Goal: Check status: Check status

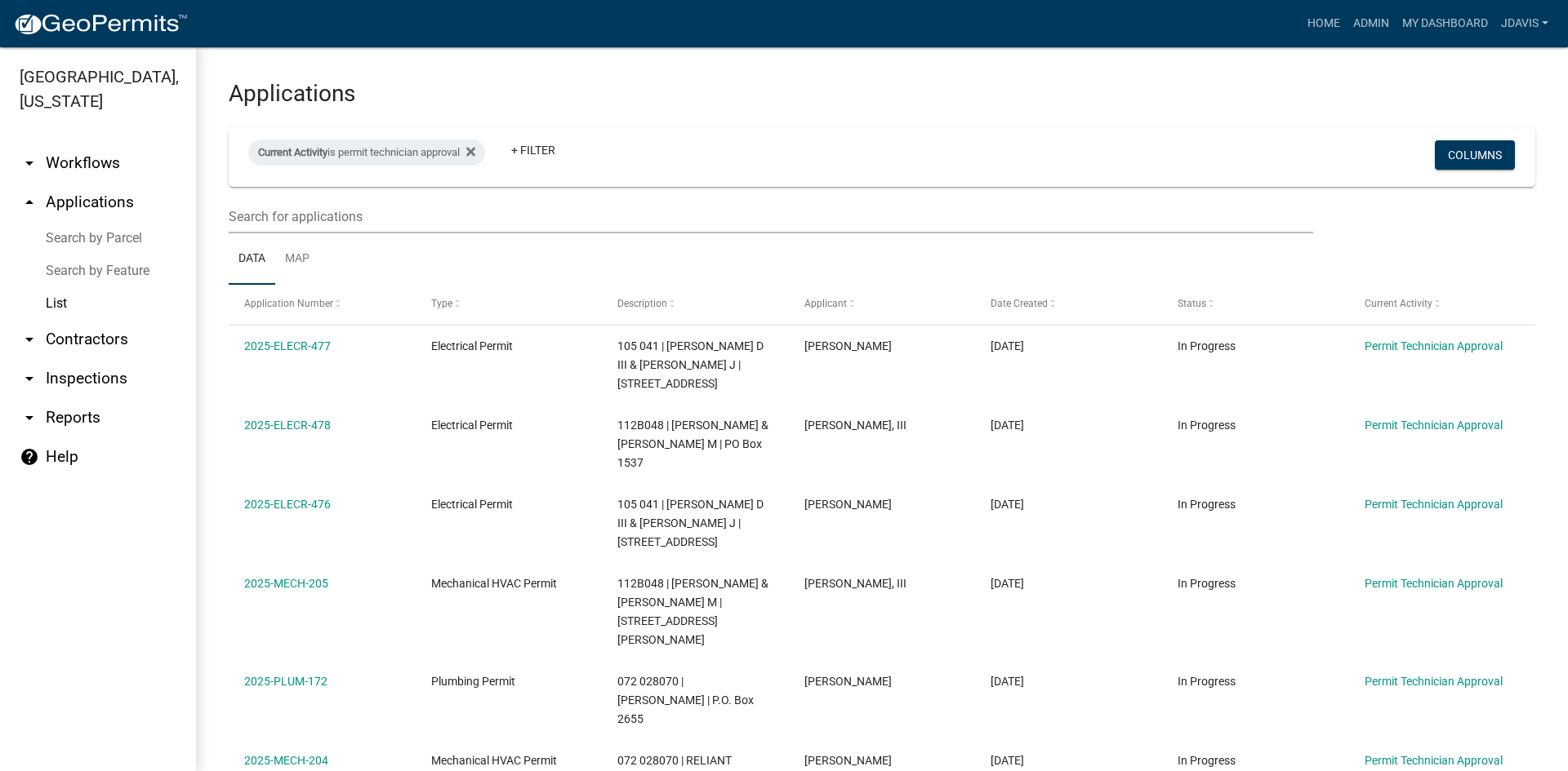
select select "2: 50"
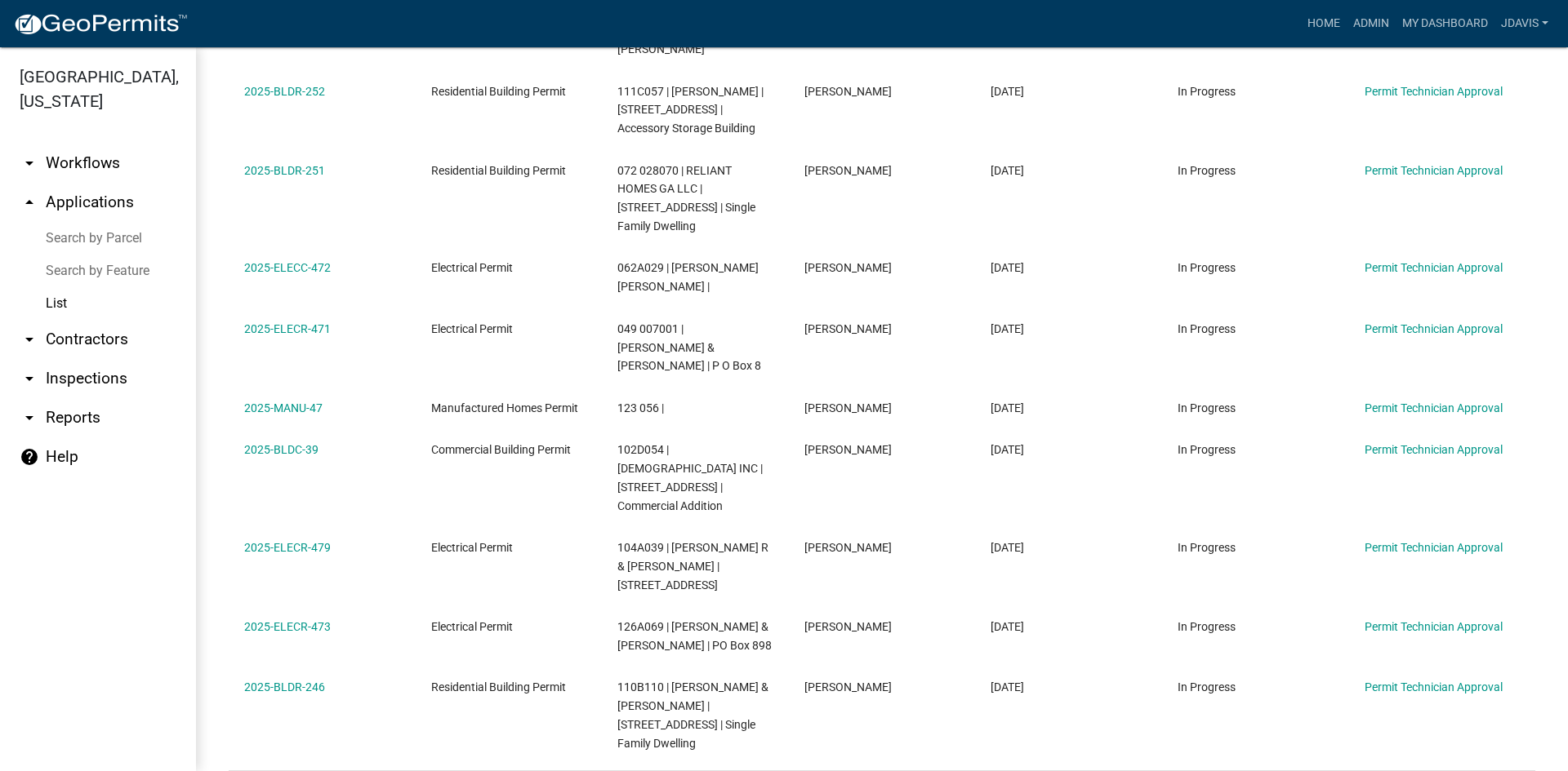
scroll to position [826, 0]
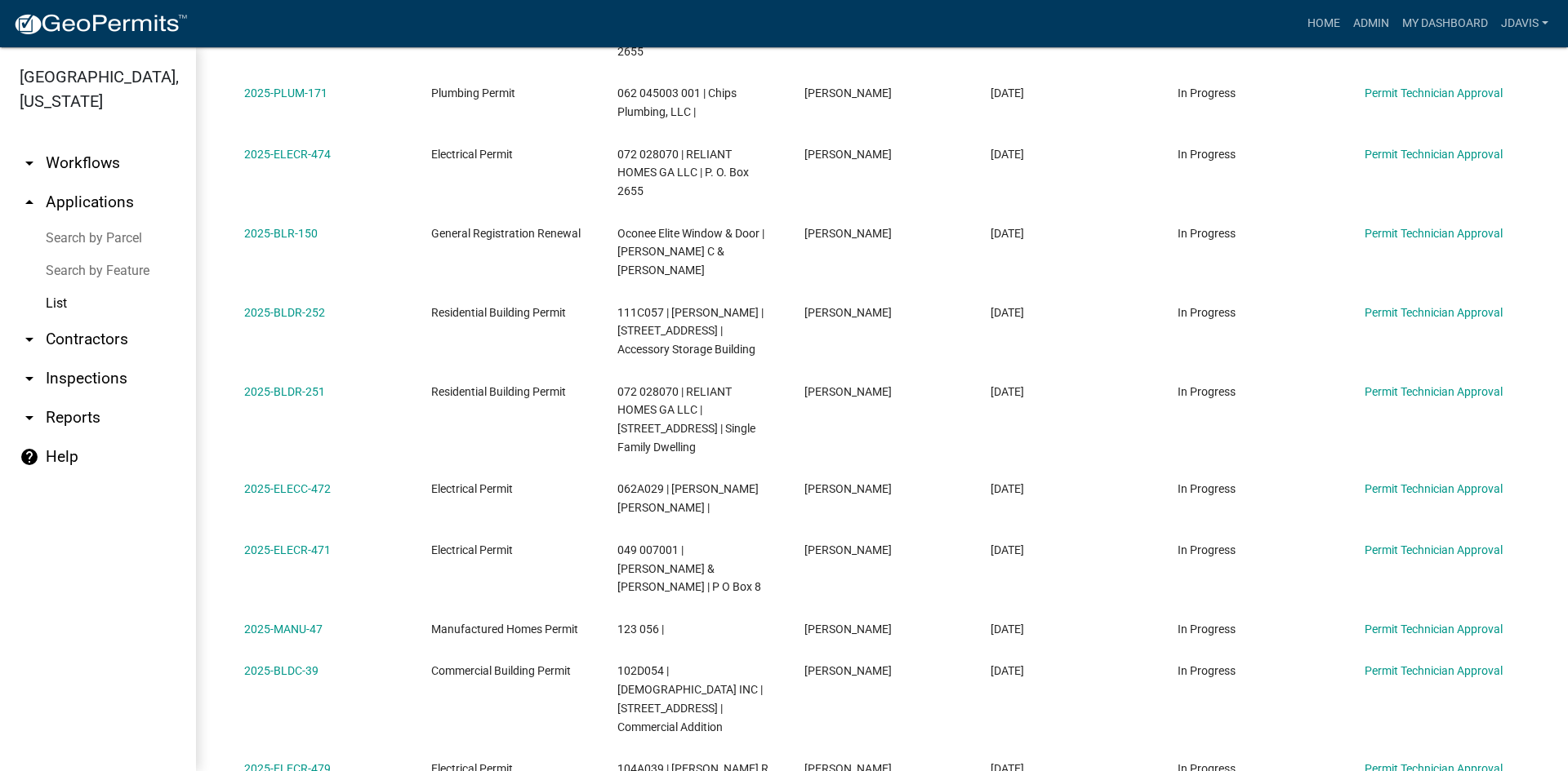
click at [132, 230] on link "Search by Parcel" at bounding box center [98, 239] width 196 height 33
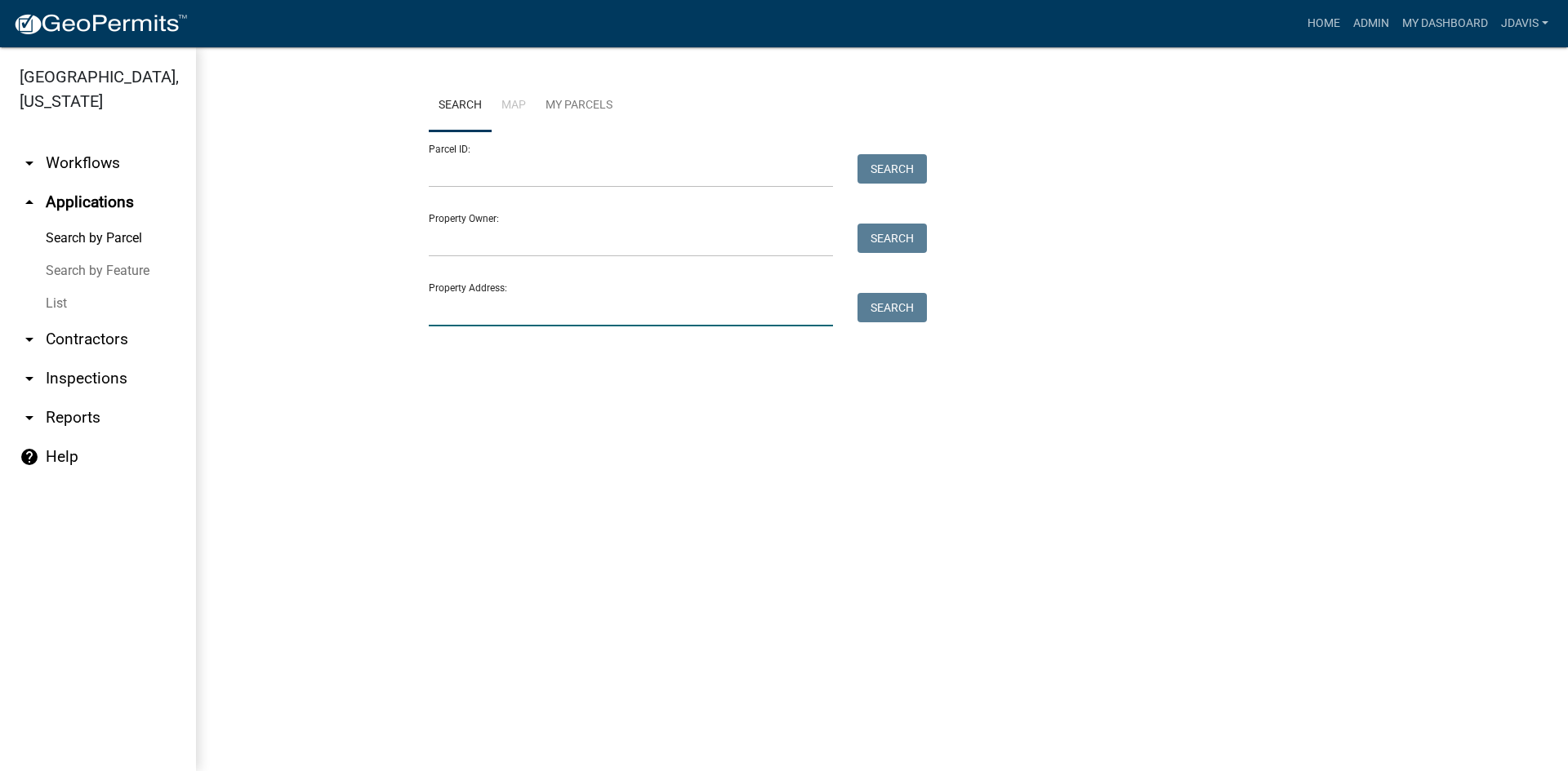
click at [462, 310] on input "Property Address:" at bounding box center [630, 309] width 404 height 33
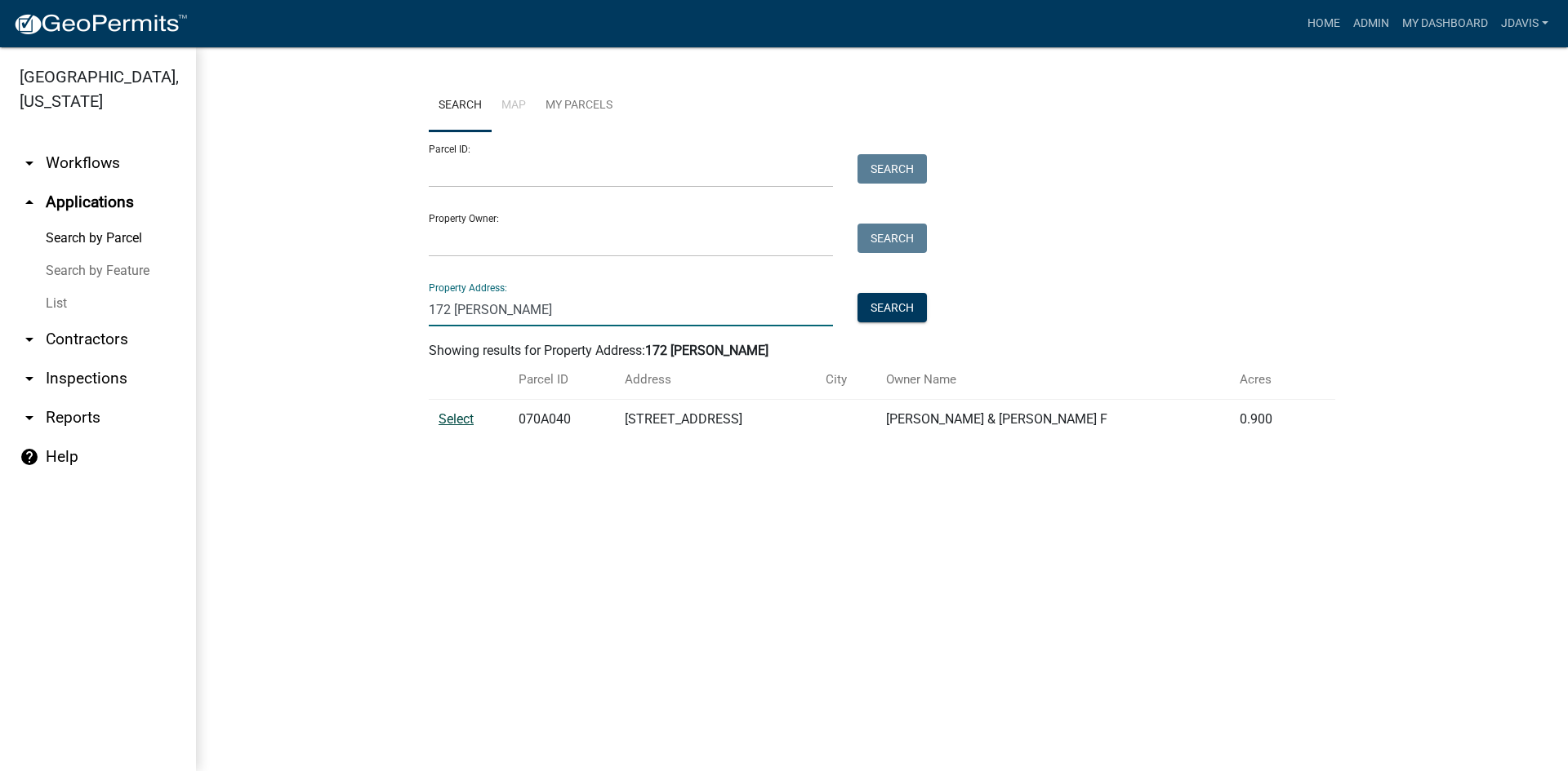
type input "172 [PERSON_NAME]"
click at [451, 423] on span "Select" at bounding box center [456, 419] width 35 height 15
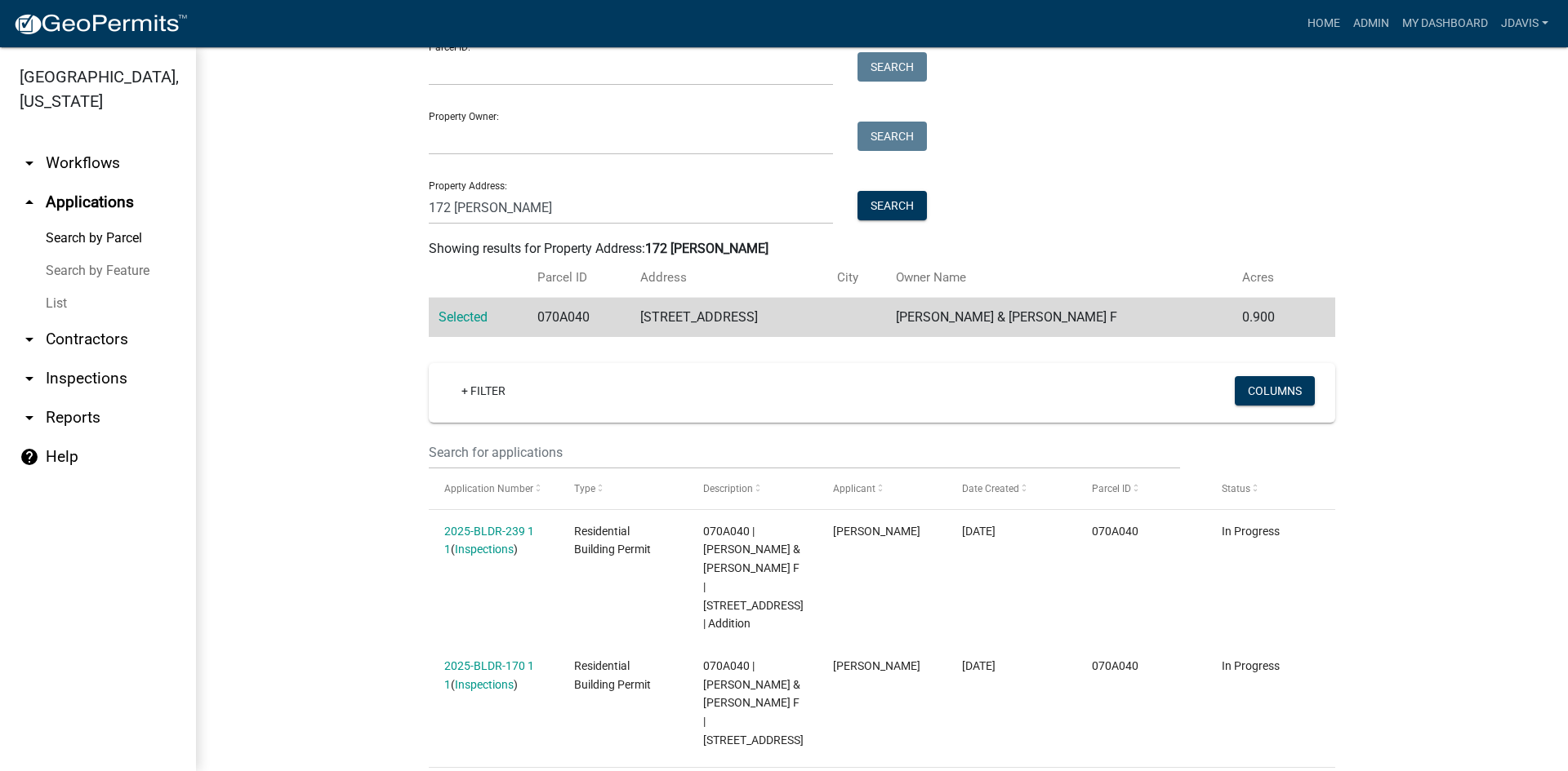
scroll to position [191, 0]
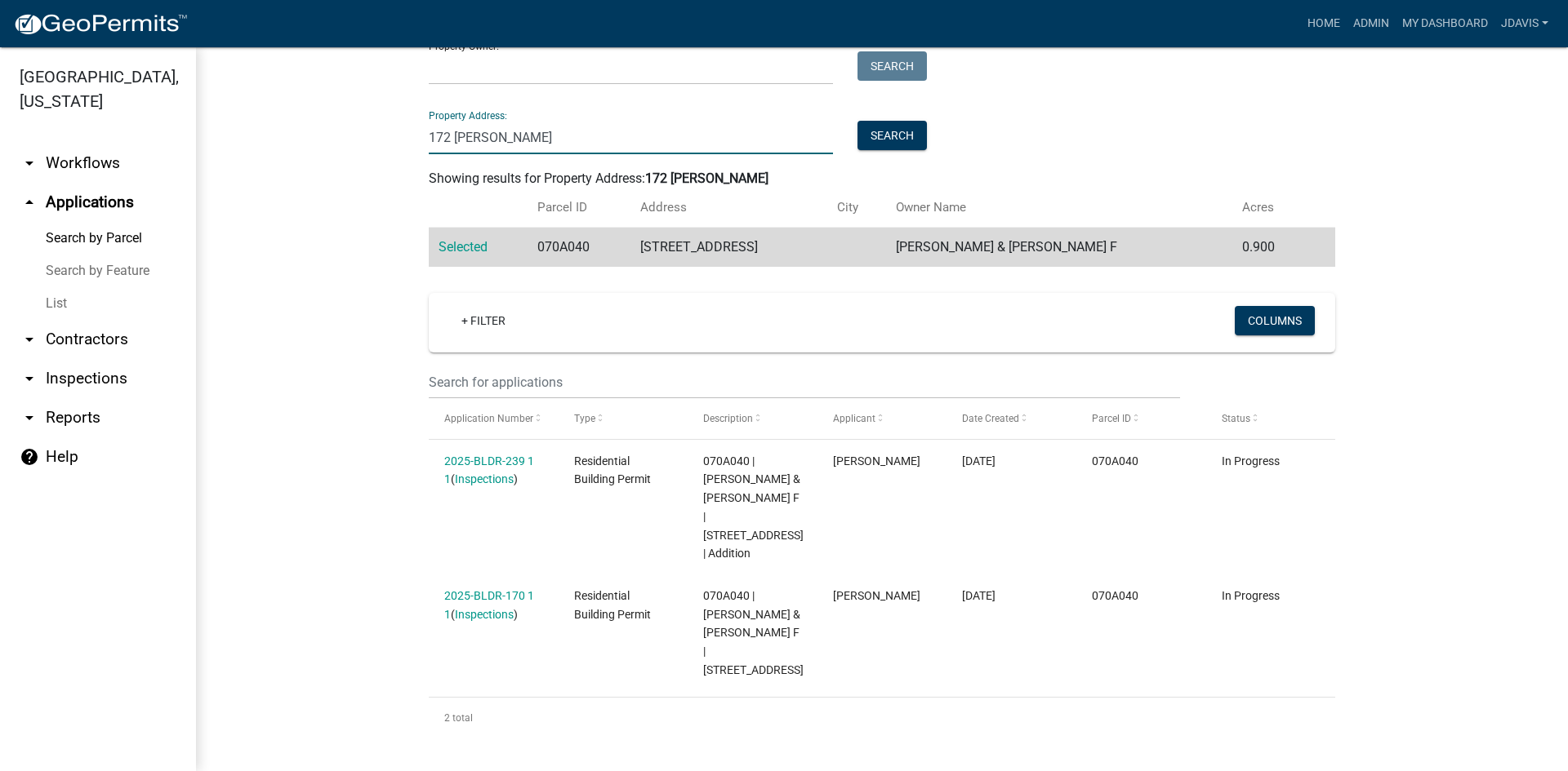
drag, startPoint x: 569, startPoint y: 118, endPoint x: 340, endPoint y: 133, distance: 229.5
click at [375, 125] on wm-workflow-application-search-view "Search Map My Parcels Parcel ID: Search Property Owner: Search Property Address…" at bounding box center [881, 324] width 1306 height 831
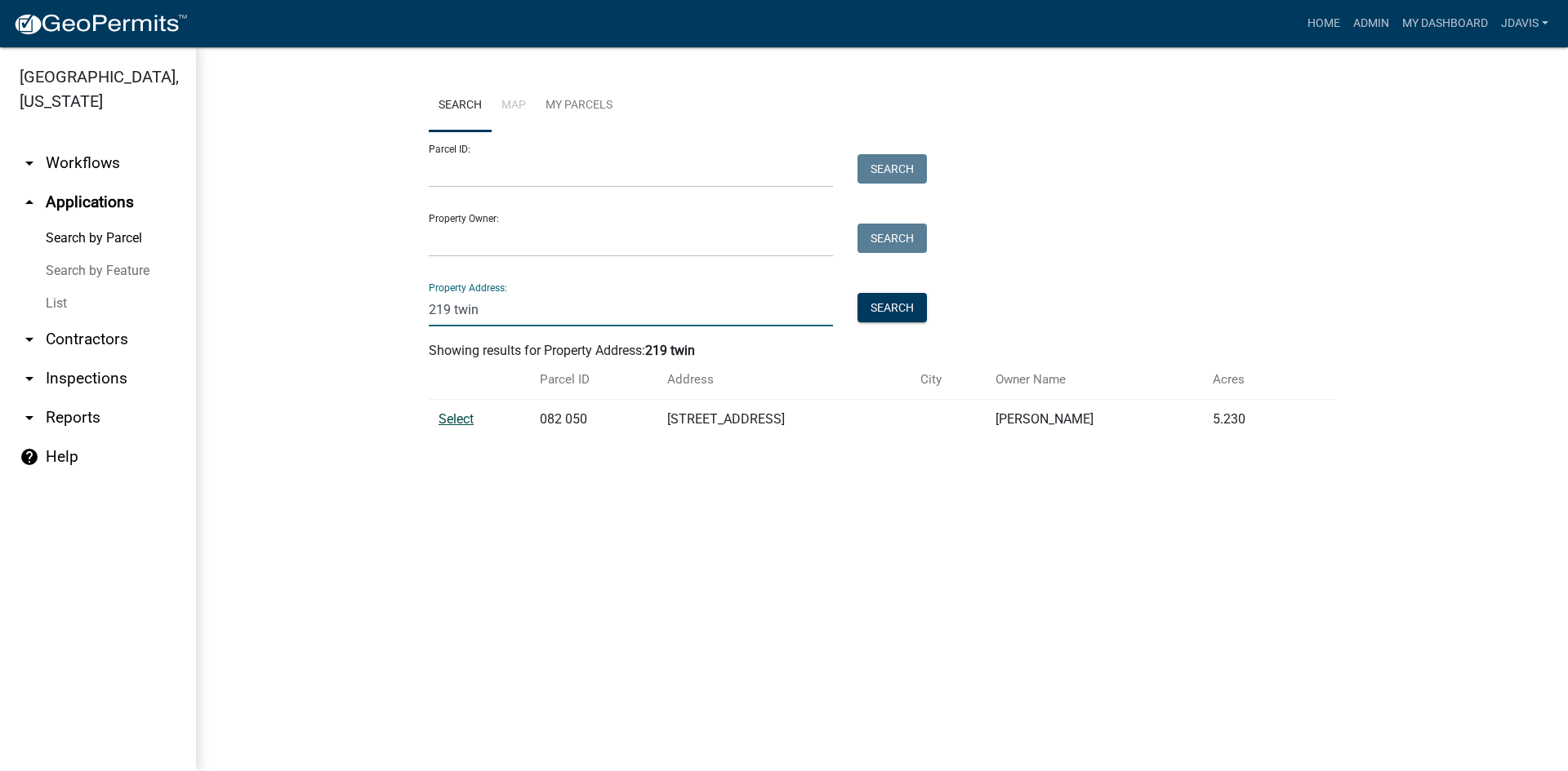
type input "219 twin"
click at [471, 420] on span "Select" at bounding box center [456, 419] width 35 height 15
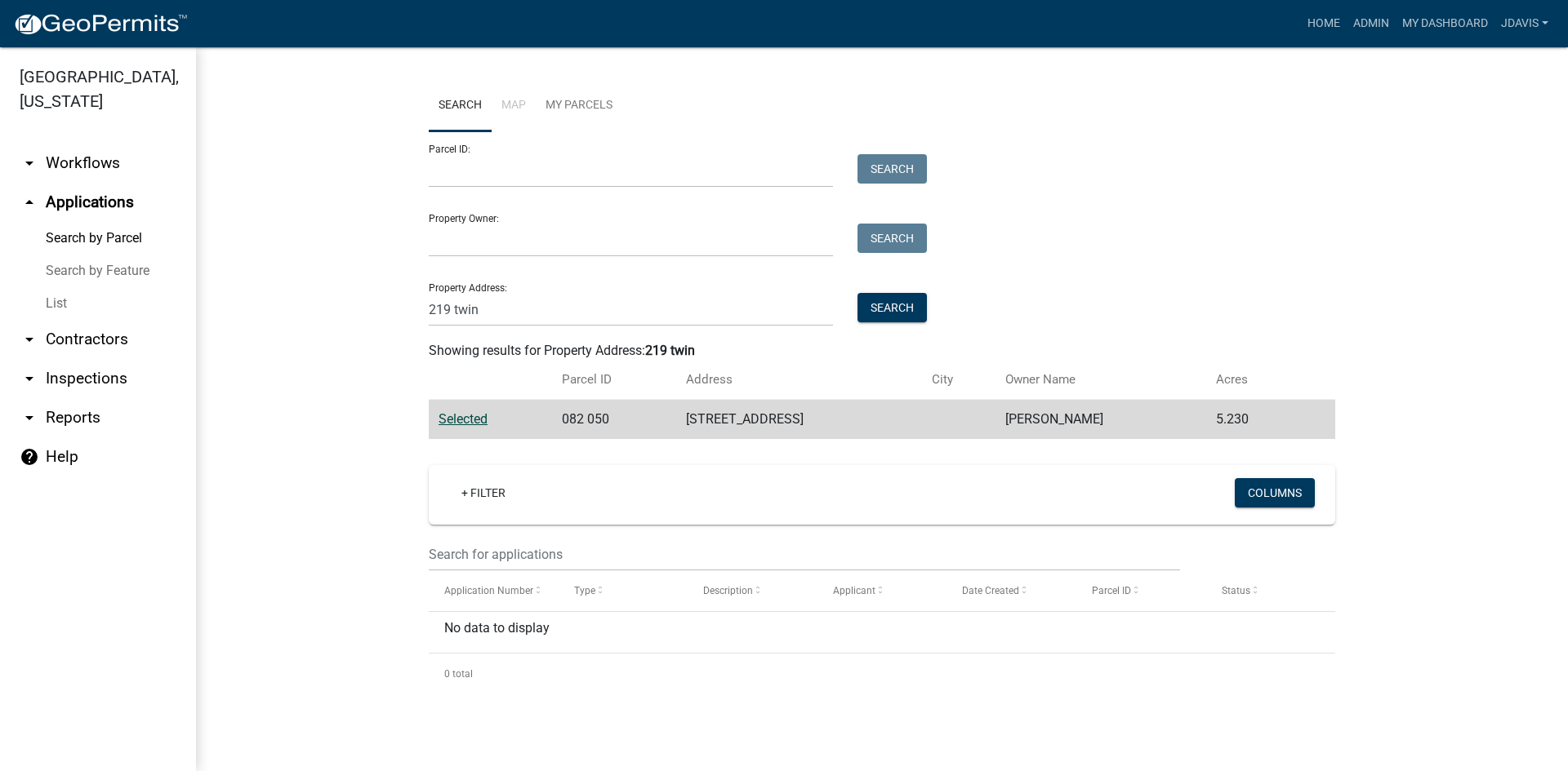
click at [62, 307] on link "List" at bounding box center [98, 304] width 196 height 33
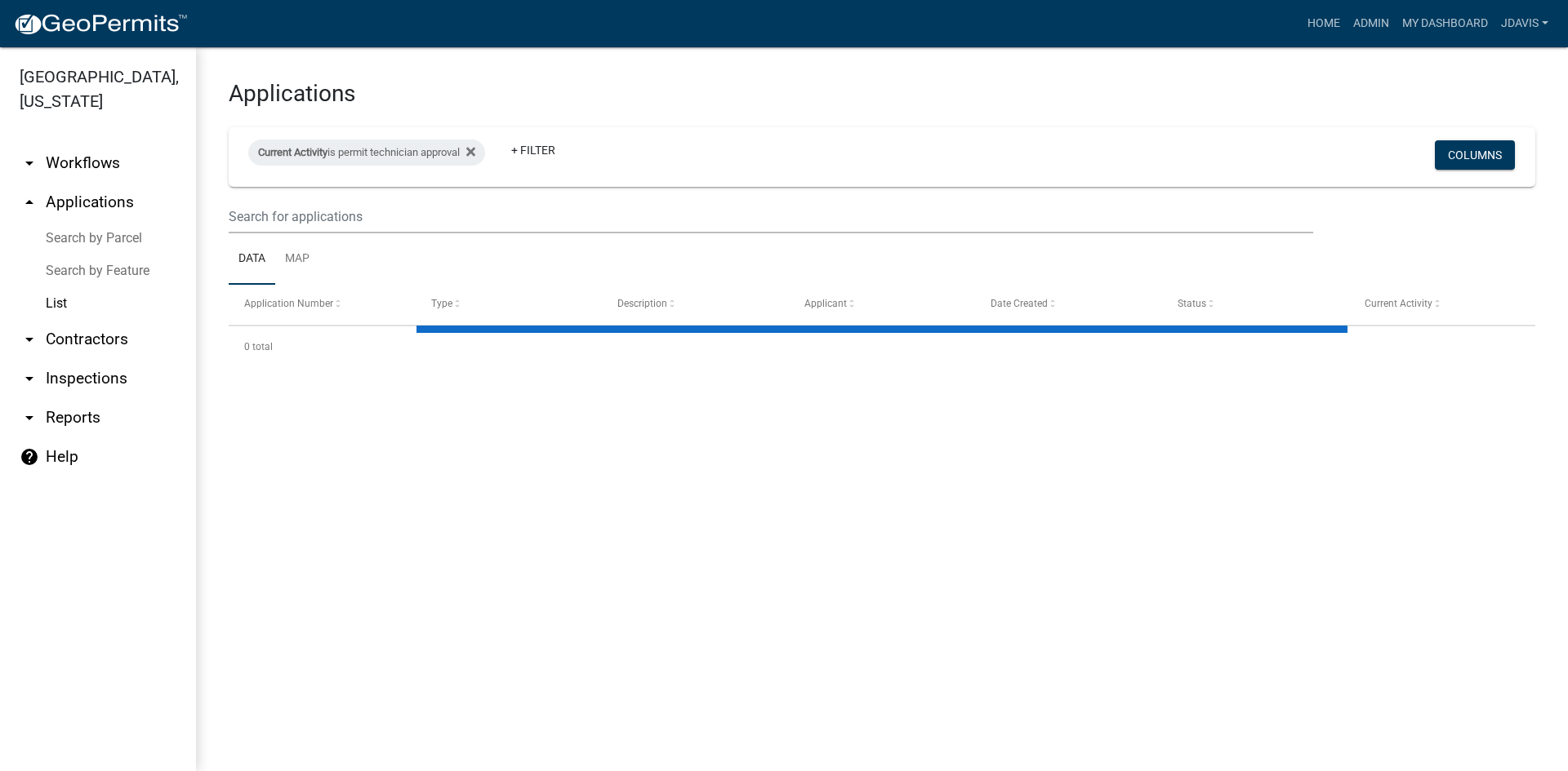
select select "2: 50"
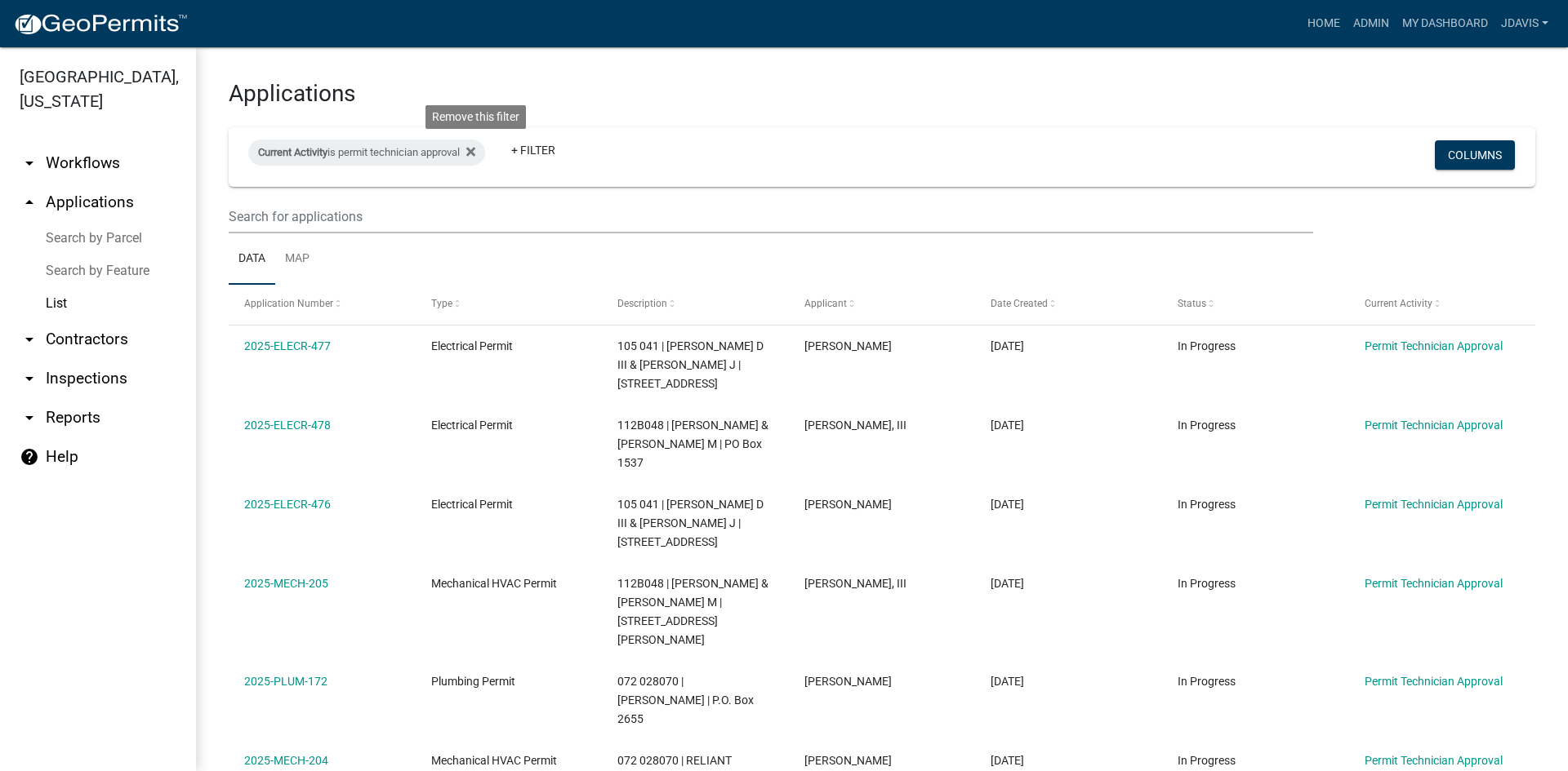
click at [475, 147] on icon at bounding box center [471, 151] width 9 height 13
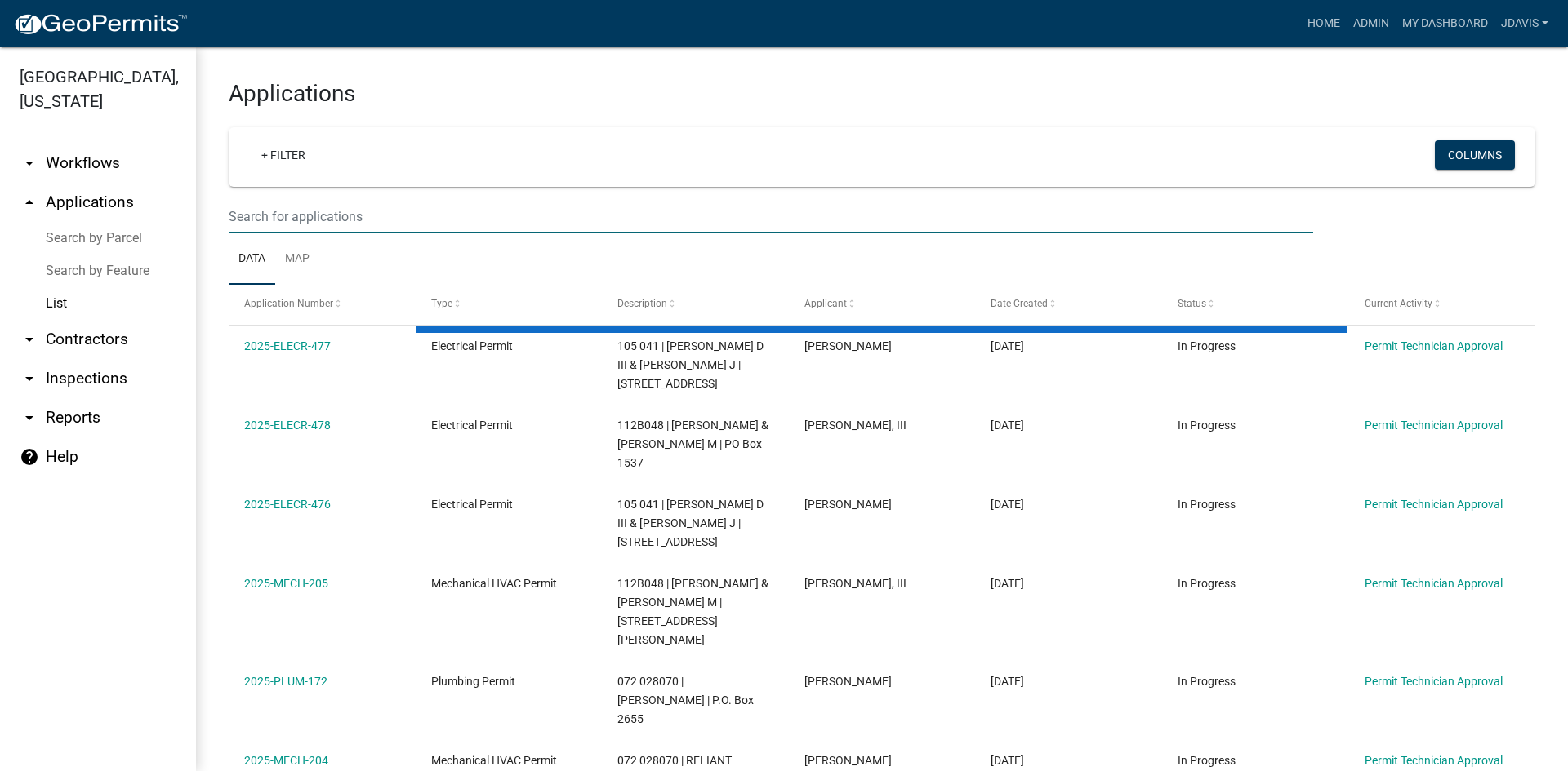
click at [363, 209] on input "text" at bounding box center [770, 216] width 1085 height 33
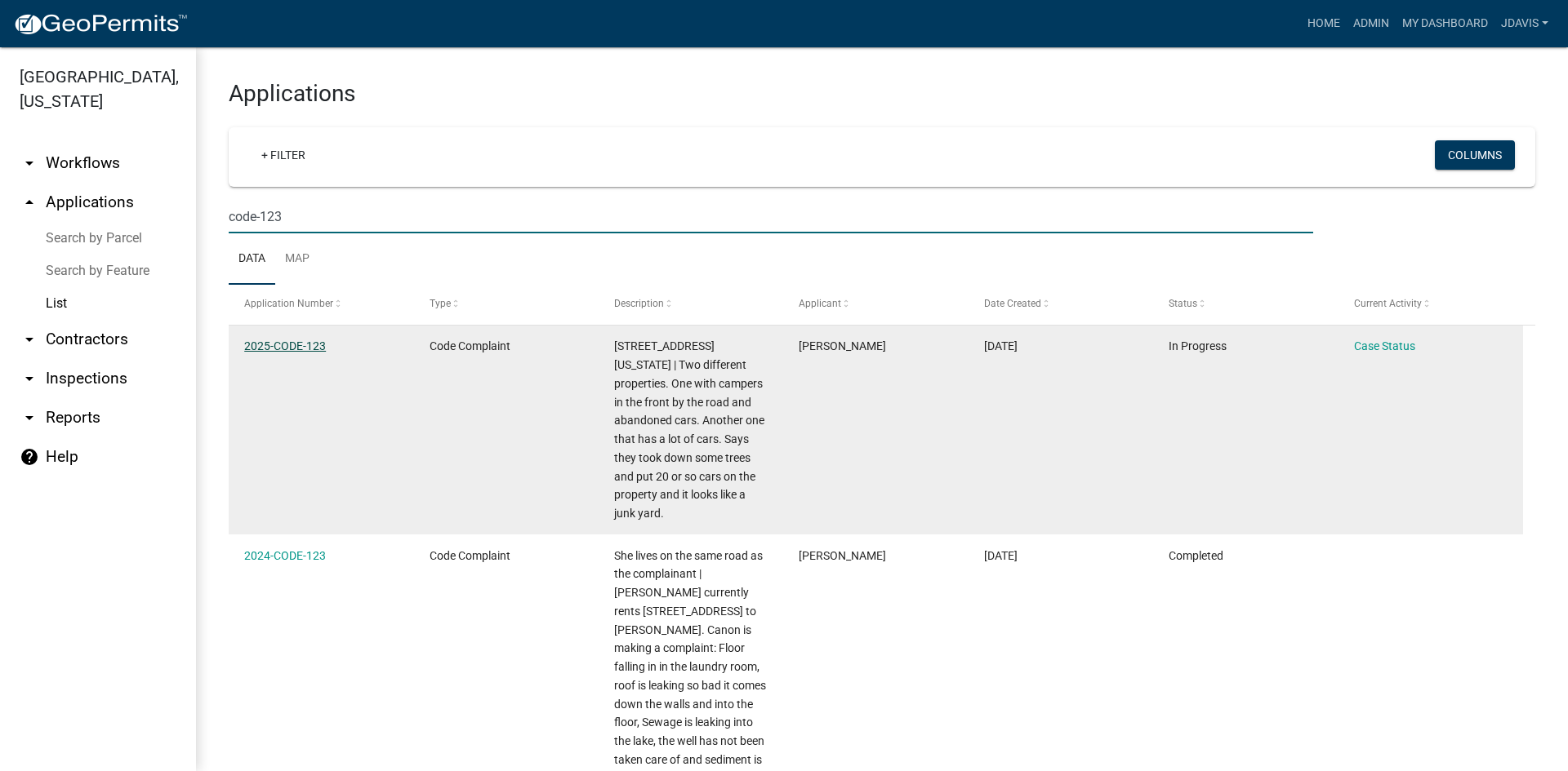
type input "code-123"
click at [315, 352] on link "2025-CODE-123" at bounding box center [284, 346] width 82 height 13
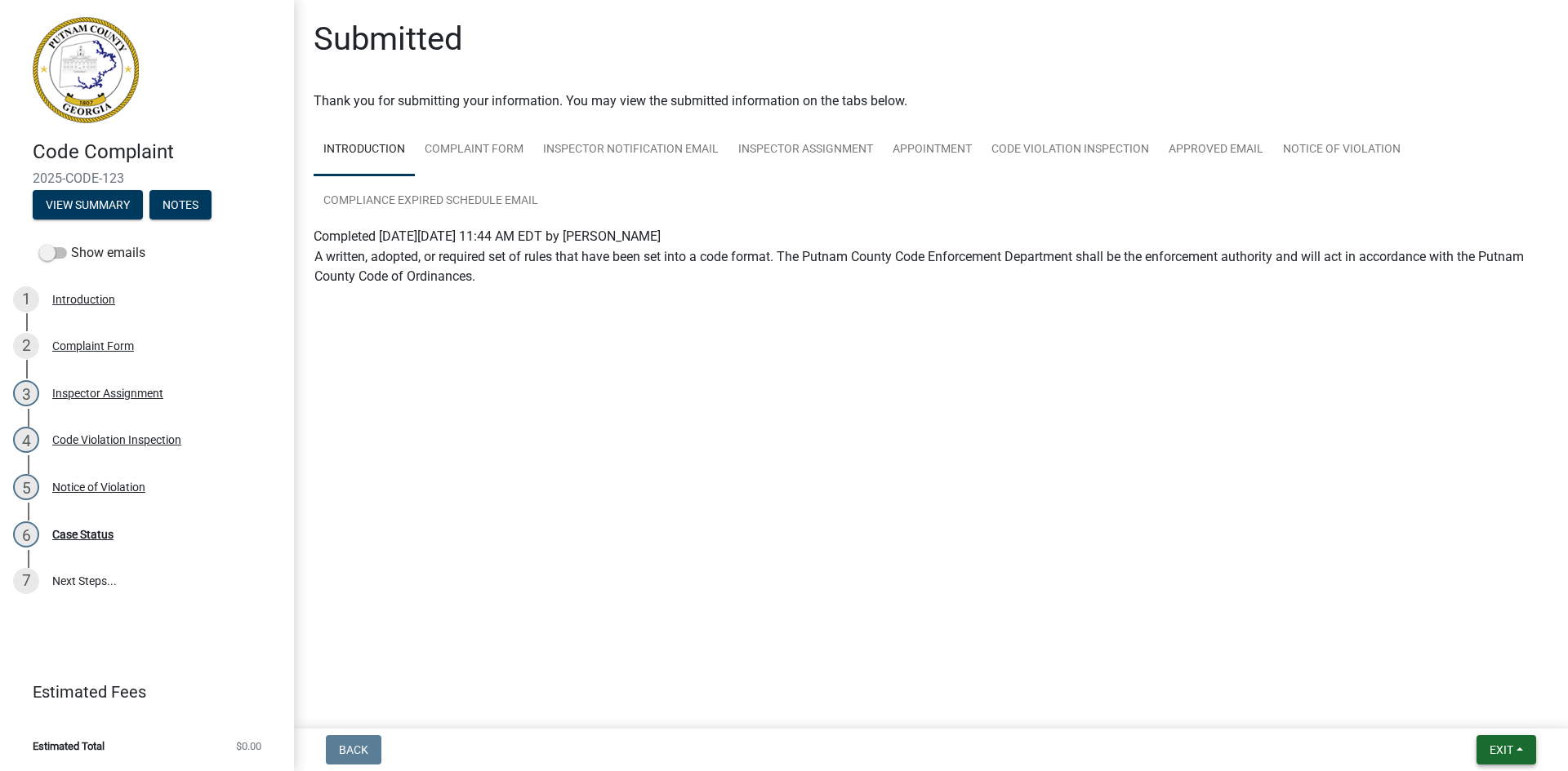
click at [1511, 750] on span "Exit" at bounding box center [1501, 750] width 24 height 13
click at [1496, 707] on button "Save & Exit" at bounding box center [1470, 708] width 131 height 39
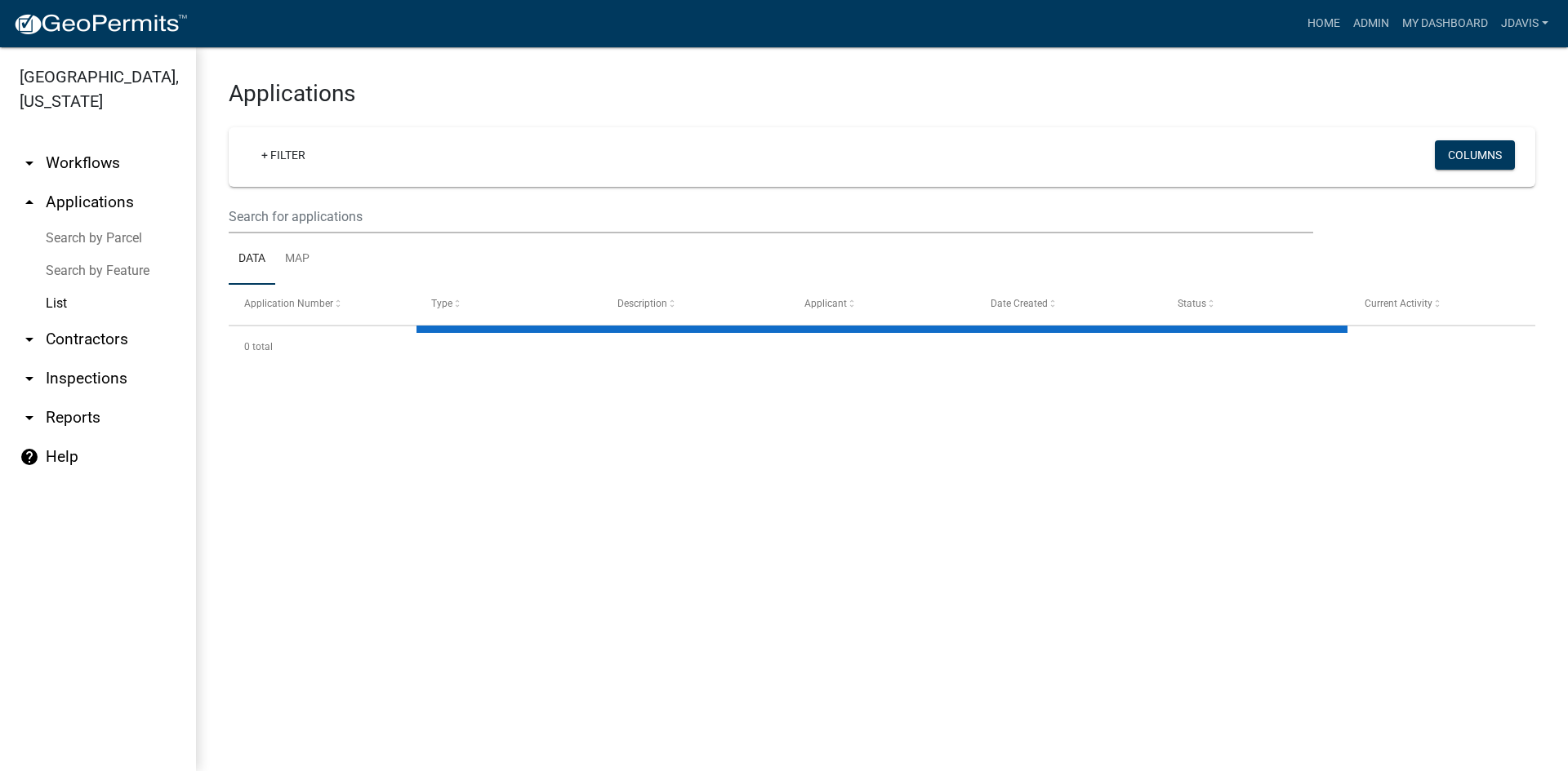
click at [110, 232] on link "Search by Parcel" at bounding box center [98, 239] width 196 height 33
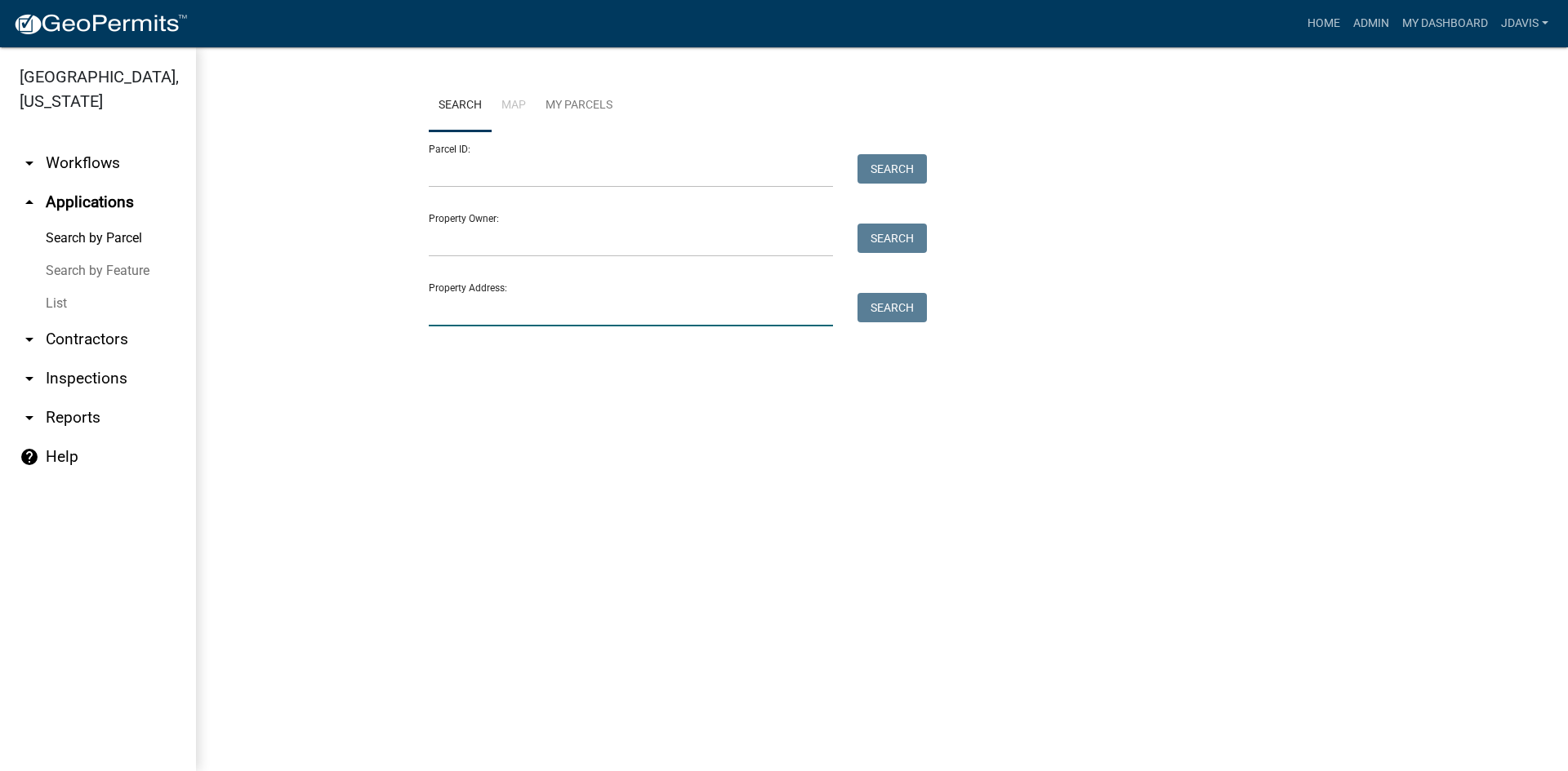
click at [551, 313] on input "Property Address:" at bounding box center [630, 309] width 404 height 33
click at [495, 170] on input "Parcel ID:" at bounding box center [630, 171] width 404 height 33
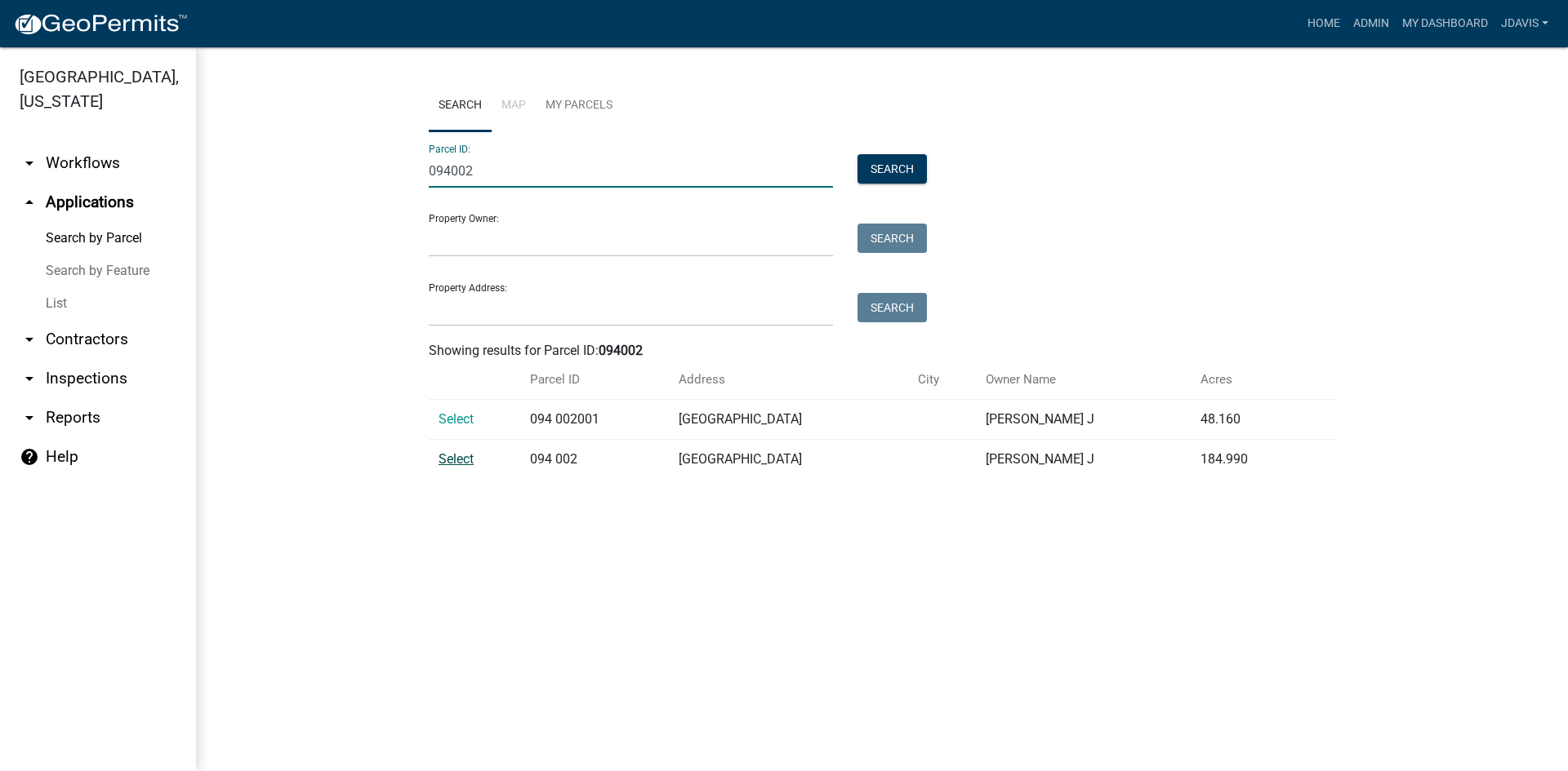
type input "094002"
click at [456, 456] on span "Select" at bounding box center [456, 459] width 35 height 15
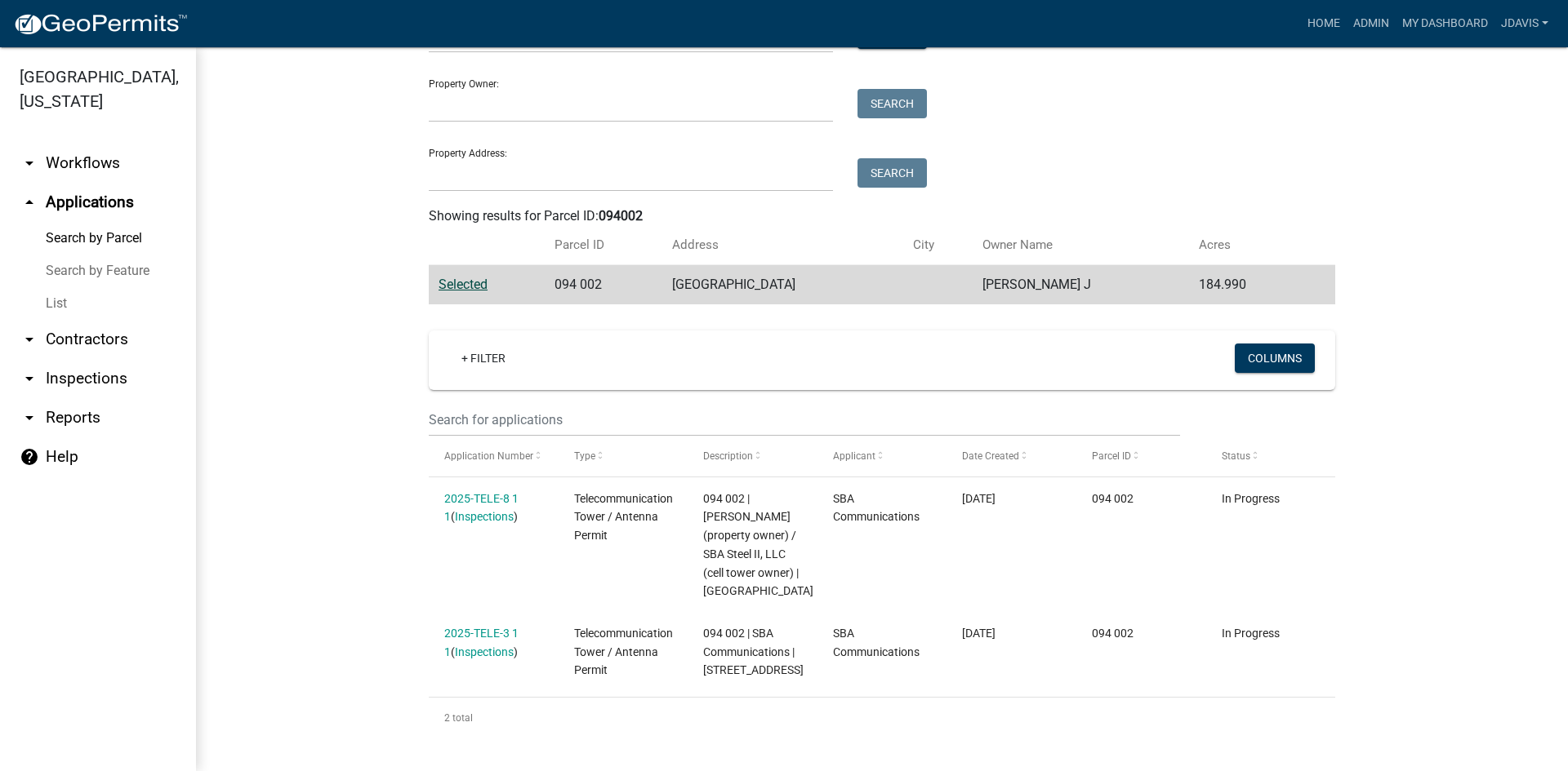
scroll to position [154, 0]
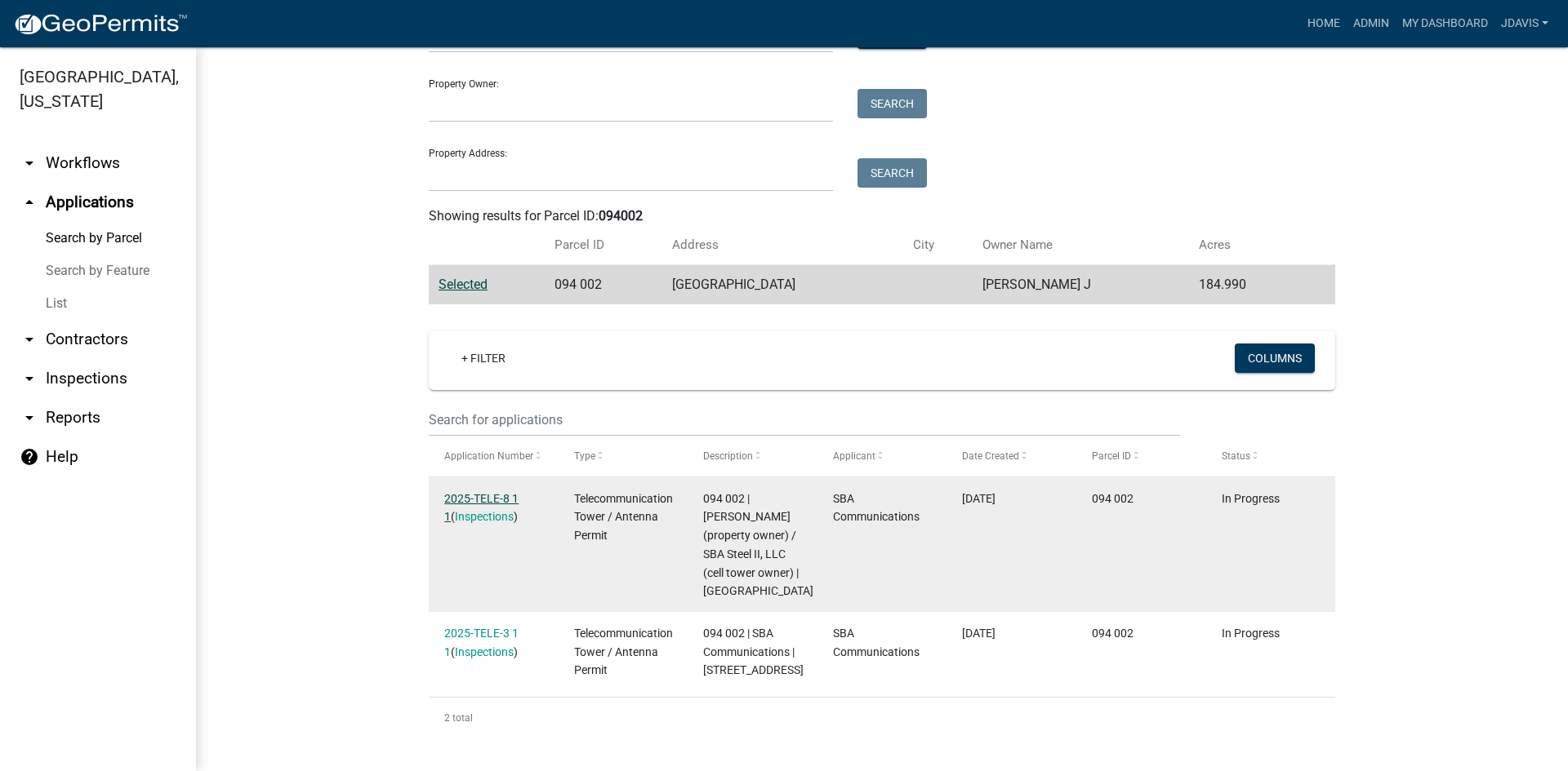
click at [465, 492] on link "2025-TELE-8 1 1" at bounding box center [481, 507] width 75 height 32
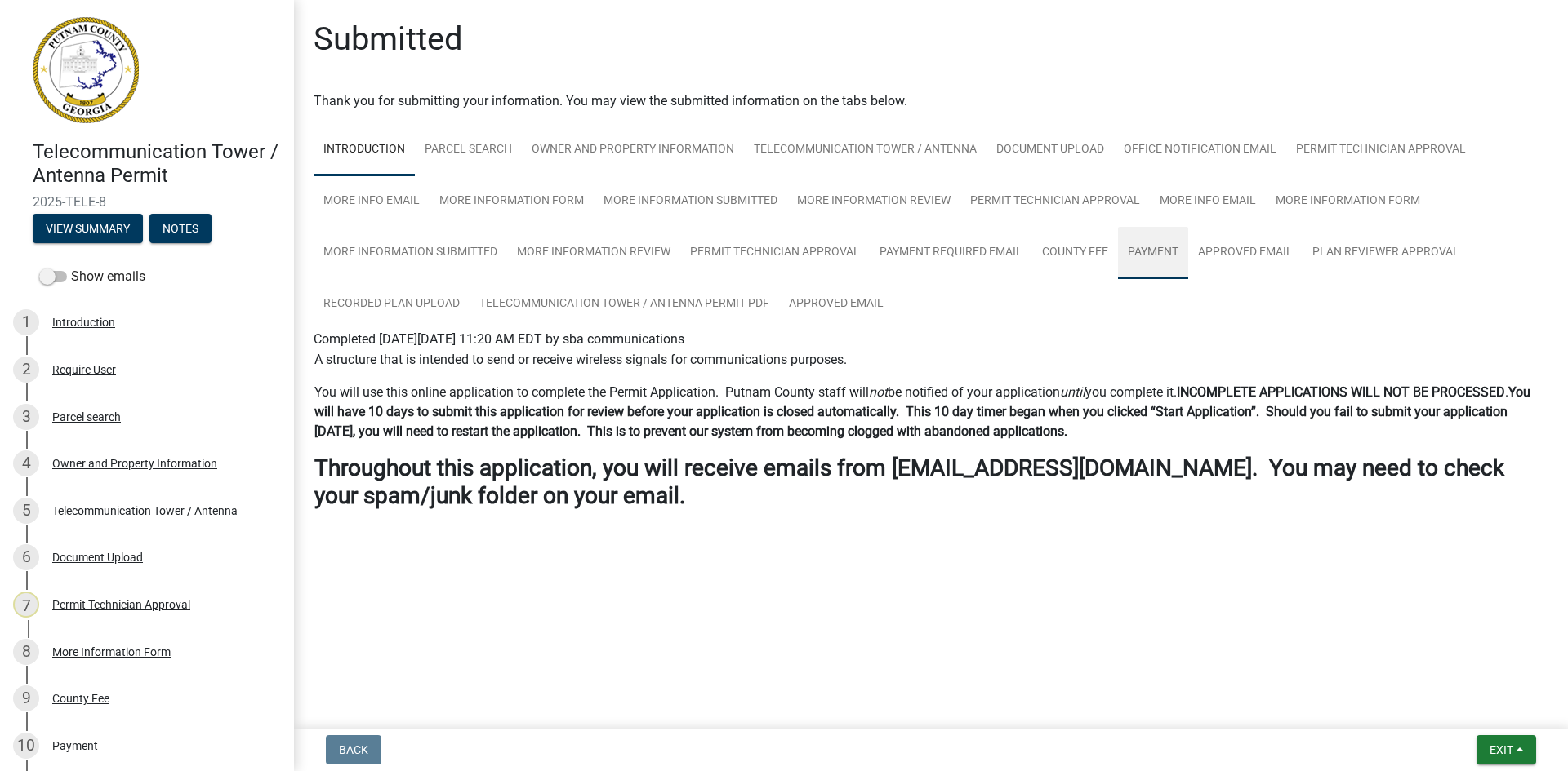
click at [1157, 246] on link "Payment" at bounding box center [1153, 252] width 70 height 52
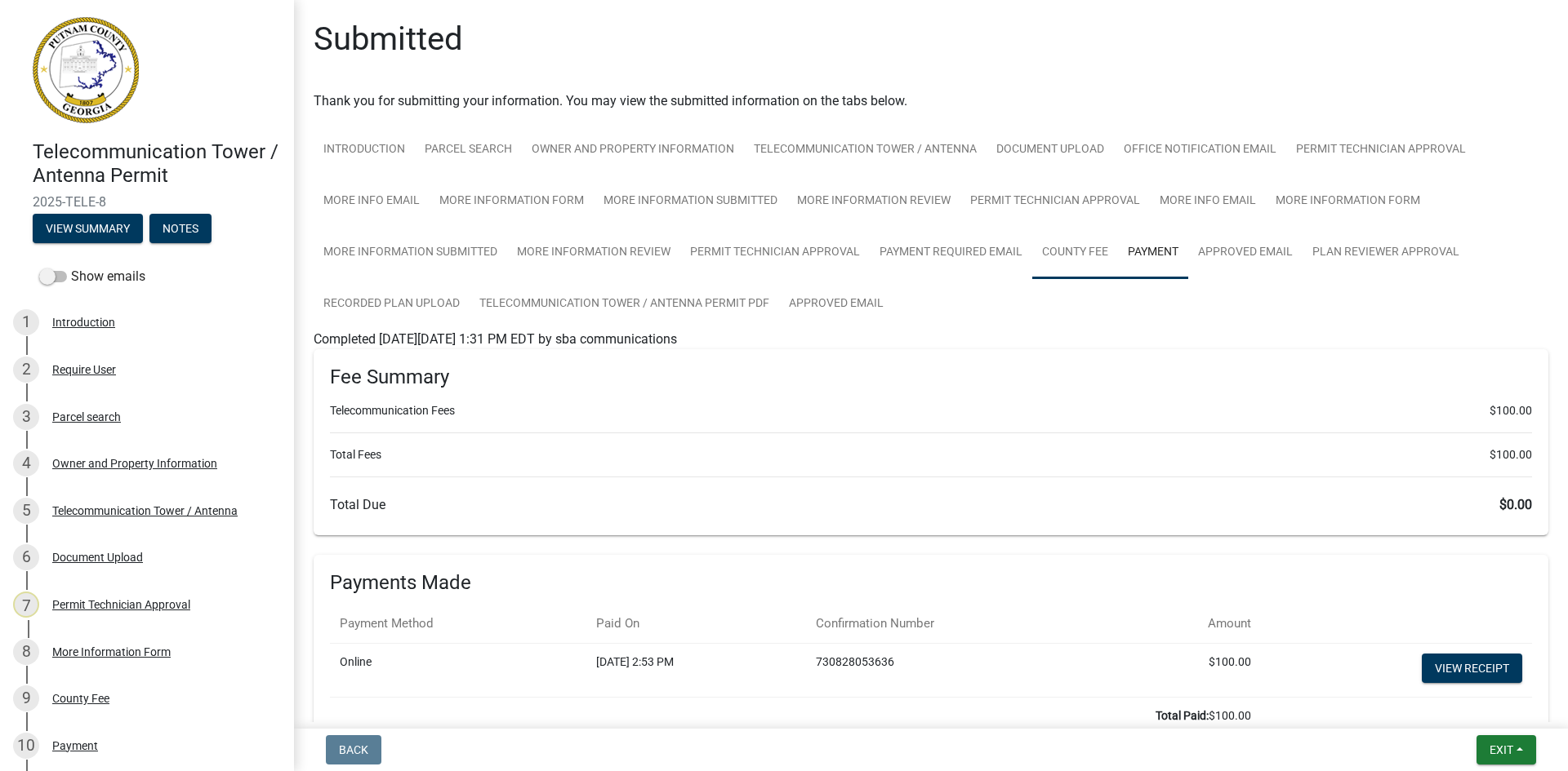
click at [1076, 253] on link "County Fee" at bounding box center [1075, 252] width 86 height 52
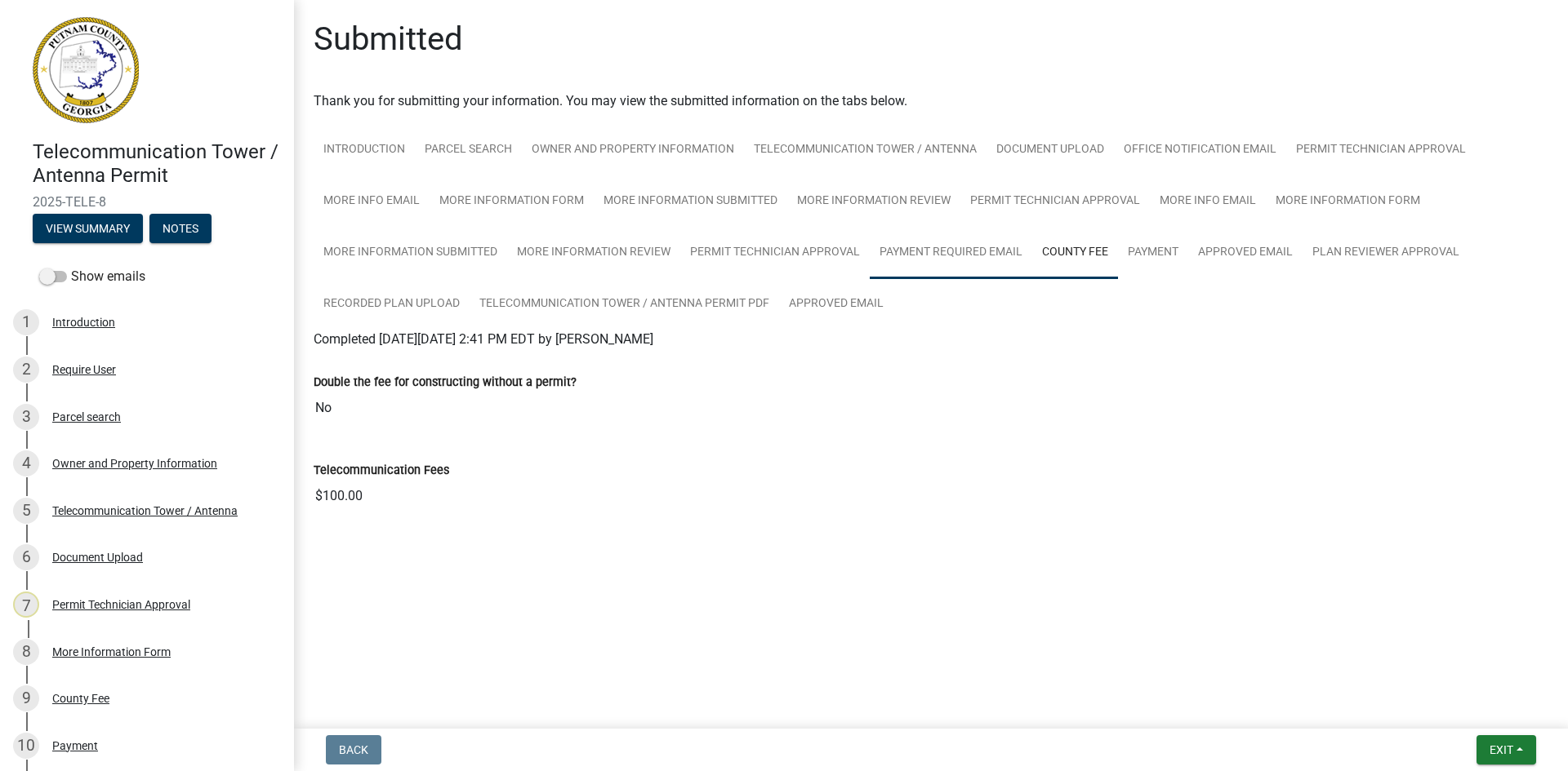
click at [951, 251] on link "Payment Required Email" at bounding box center [951, 252] width 162 height 52
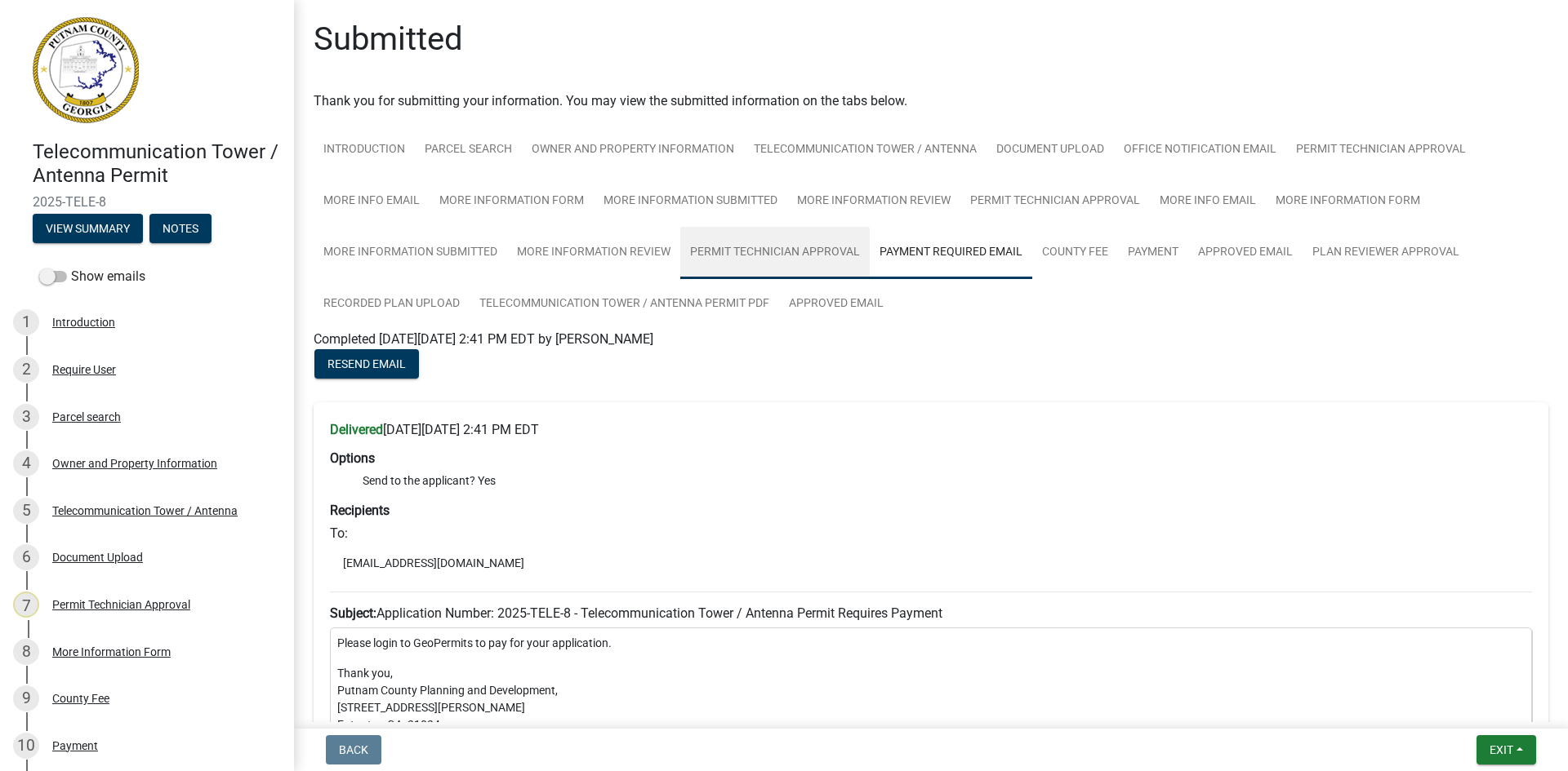
click at [790, 254] on link "Permit Technician Approval" at bounding box center [775, 252] width 190 height 52
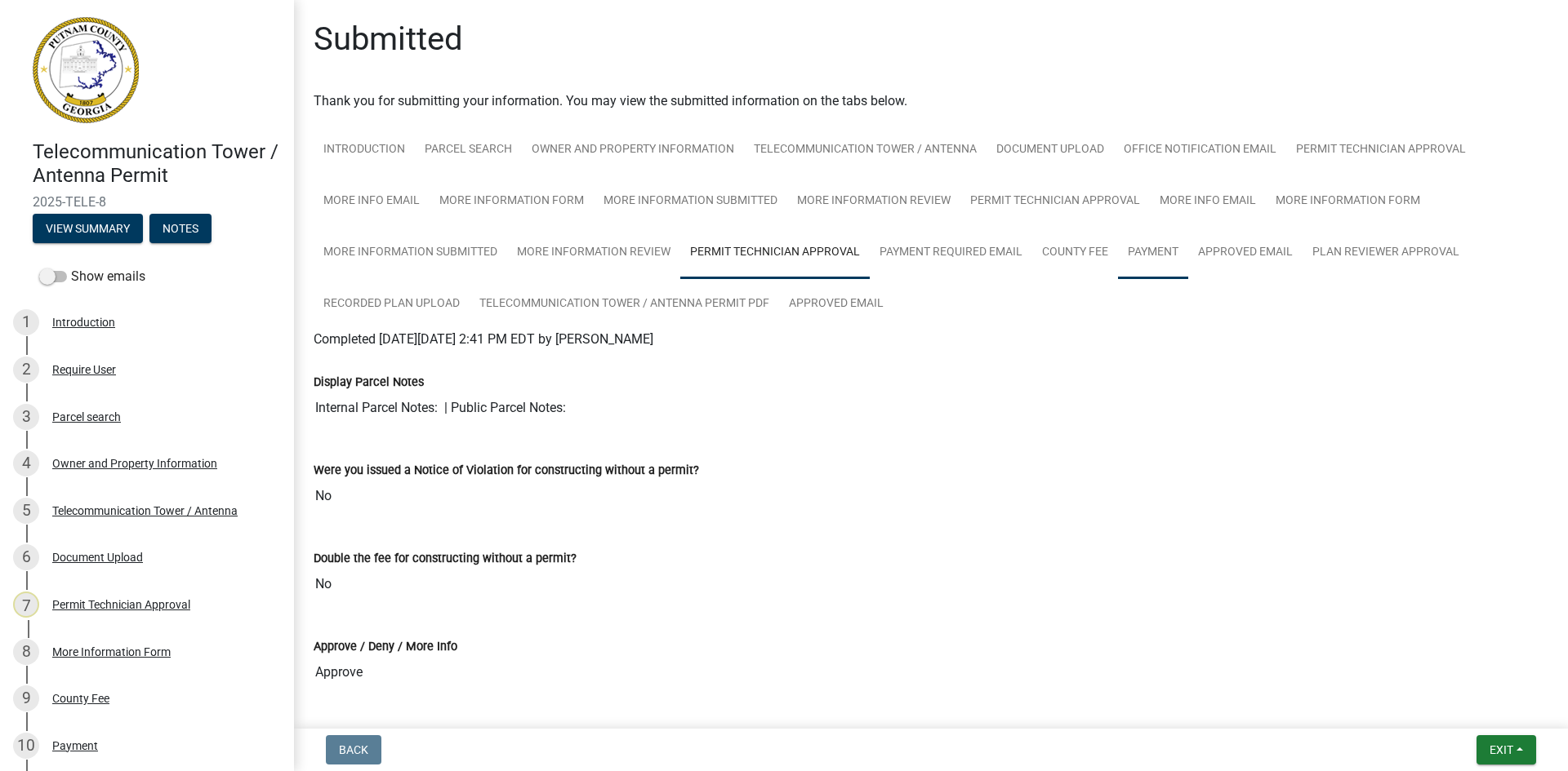
click at [1152, 250] on link "Payment" at bounding box center [1153, 252] width 70 height 52
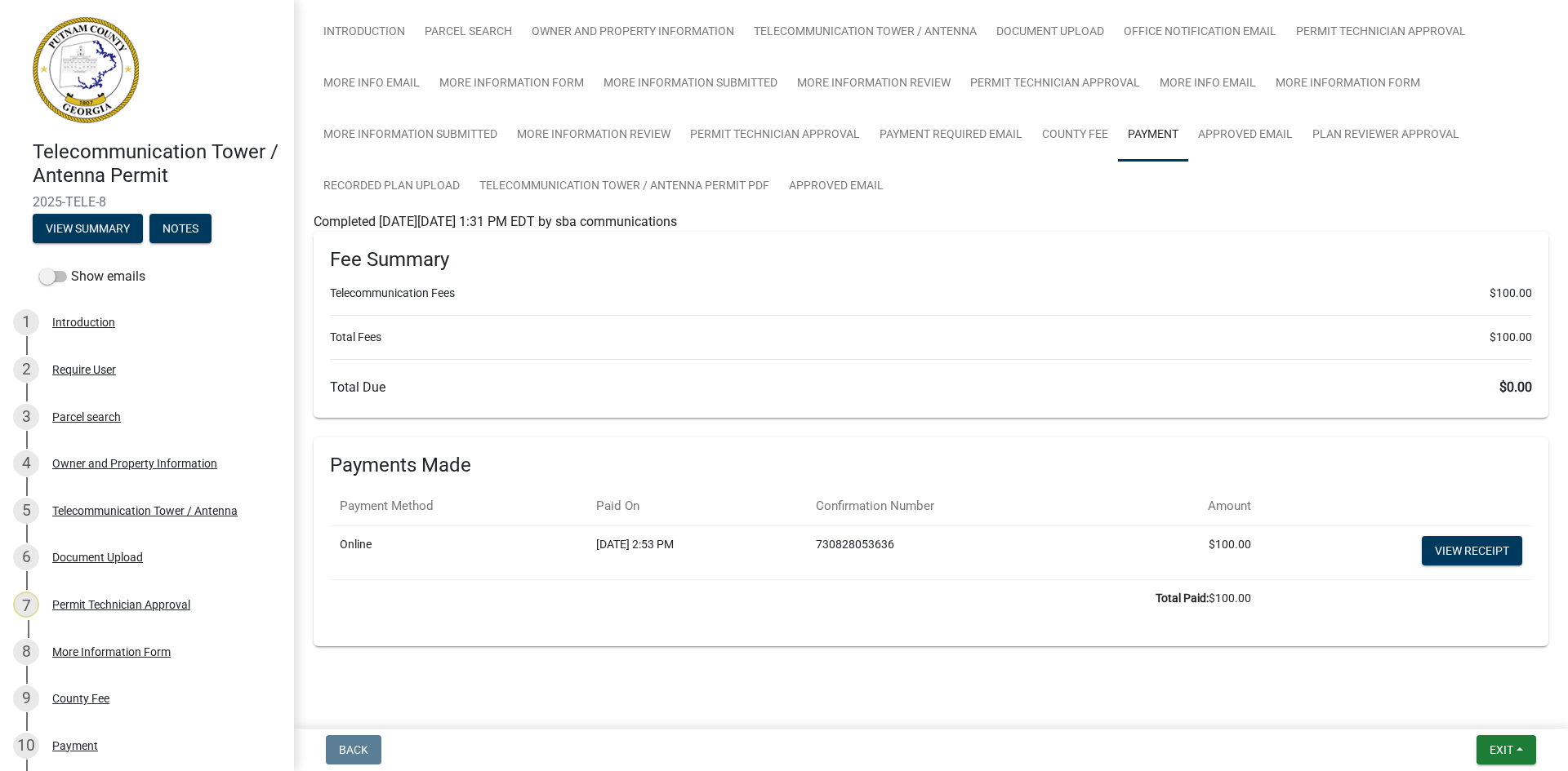
scroll to position [124, 0]
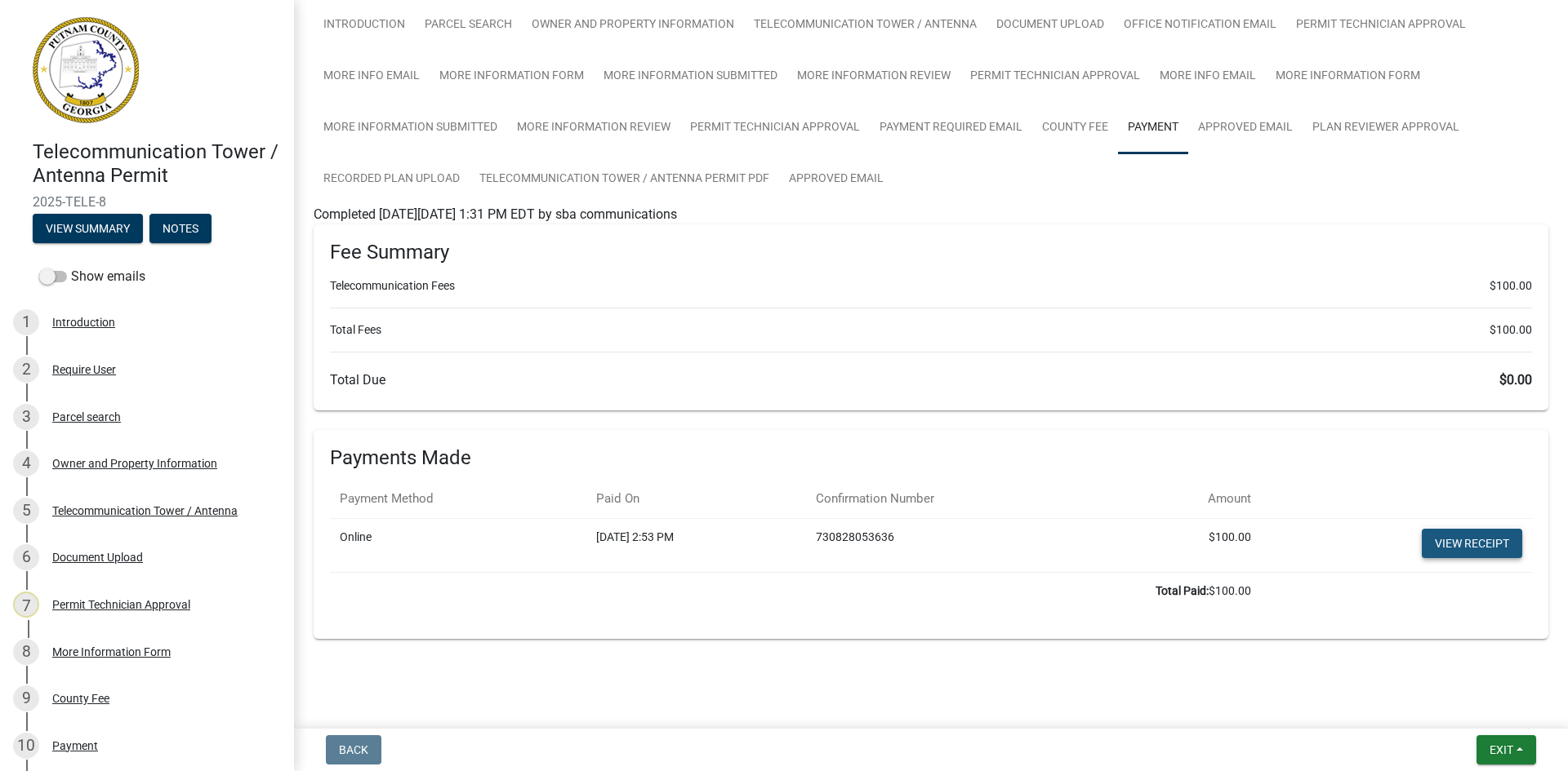
click at [1454, 531] on link "View receipt" at bounding box center [1471, 543] width 100 height 29
click at [1489, 746] on span "Exit" at bounding box center [1501, 750] width 24 height 13
click at [1483, 712] on button "Save & Exit" at bounding box center [1470, 708] width 131 height 39
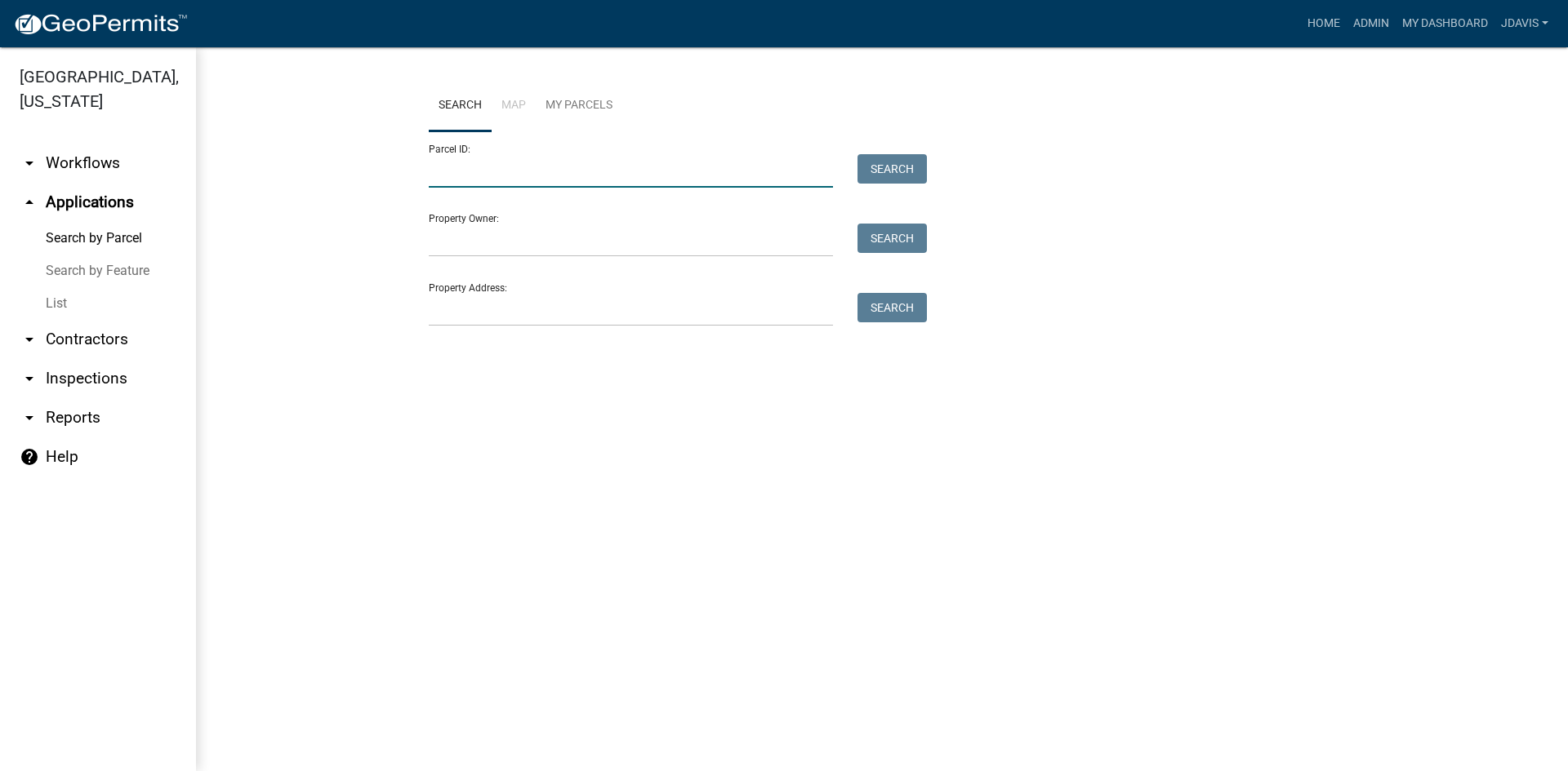
click at [567, 173] on input "Parcel ID:" at bounding box center [630, 171] width 404 height 33
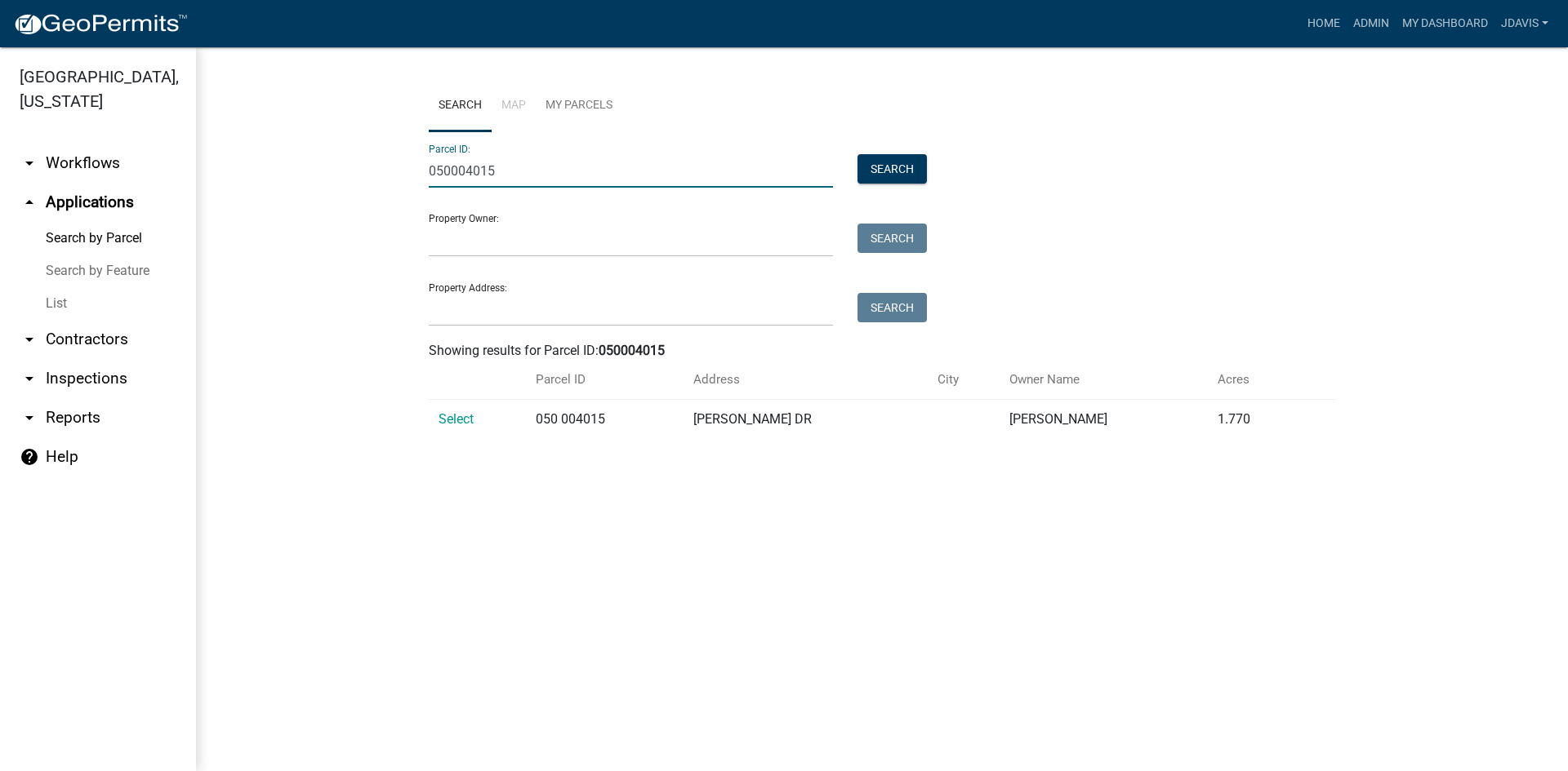
type input "050004015"
drag, startPoint x: 509, startPoint y: 168, endPoint x: 258, endPoint y: 234, distance: 259.5
click at [279, 222] on wm-workflow-application-search-view "Search Map My Parcels Parcel ID: 050004015 Search Property Owner: Search Proper…" at bounding box center [881, 266] width 1306 height 373
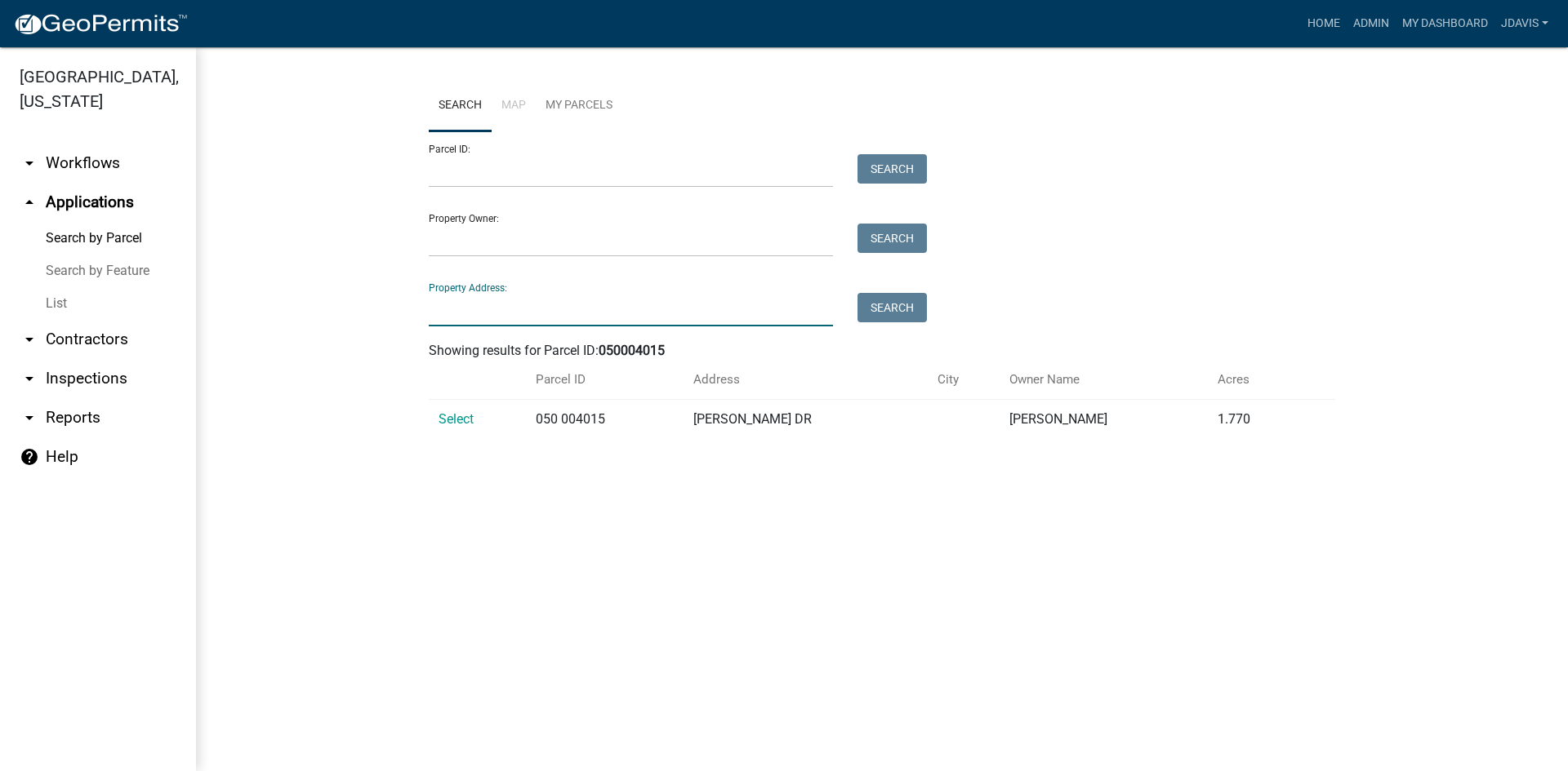
click at [461, 309] on input "Property Address:" at bounding box center [630, 309] width 404 height 33
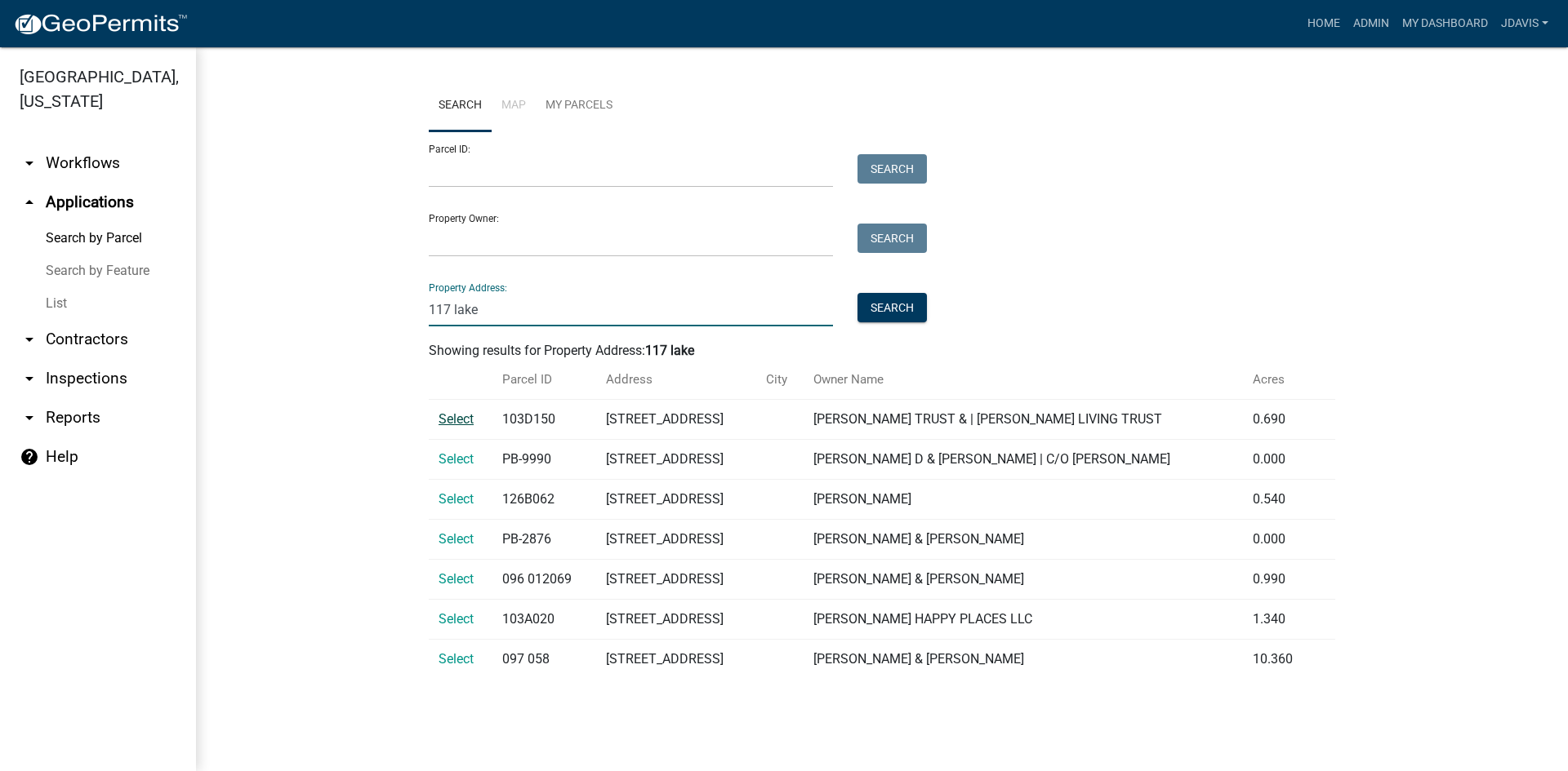
type input "117 lake"
click at [462, 416] on span "Select" at bounding box center [456, 419] width 35 height 15
